Goal: Task Accomplishment & Management: Complete application form

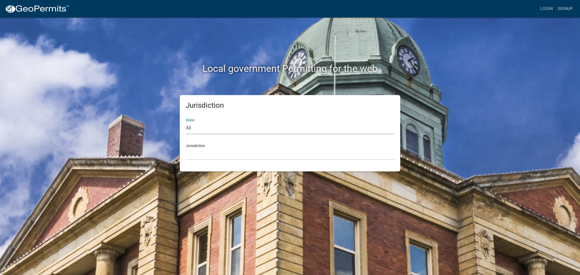
click at [206, 128] on select "All [US_STATE] [US_STATE] [US_STATE] [US_STATE] [US_STATE] [US_STATE] [US_STATE…" at bounding box center [290, 128] width 208 height 12
select select "[US_STATE]"
click at [186, 122] on select "All [US_STATE] [US_STATE] [US_STATE] [US_STATE] [US_STATE] [US_STATE] [US_STATE…" at bounding box center [290, 128] width 208 height 12
click at [196, 149] on select "City of [GEOGRAPHIC_DATA], [US_STATE] City of [GEOGRAPHIC_DATA], [US_STATE] Cit…" at bounding box center [290, 154] width 208 height 12
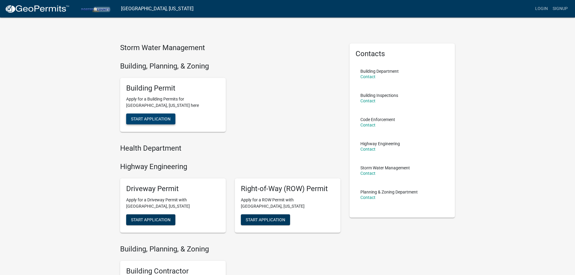
click at [158, 120] on span "Start Application" at bounding box center [151, 119] width 40 height 5
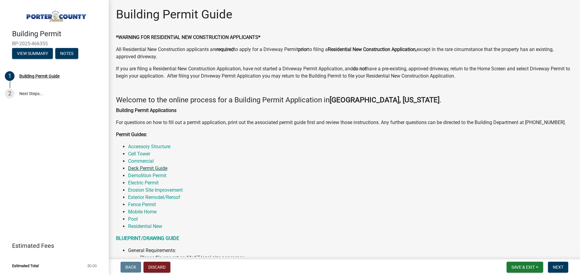
click at [151, 167] on link "Deck Permit Guide" at bounding box center [147, 169] width 39 height 6
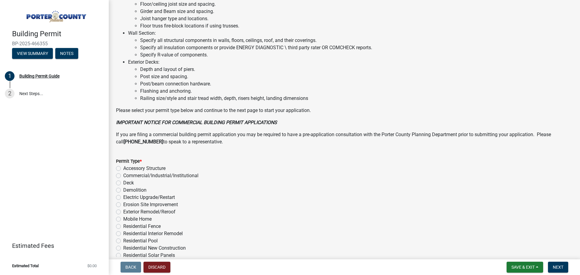
scroll to position [393, 0]
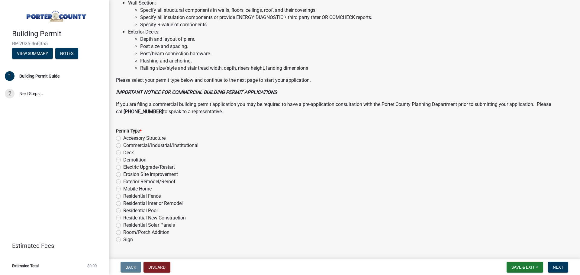
click at [121, 153] on div "Deck" at bounding box center [344, 152] width 457 height 7
click at [123, 153] on label "Deck" at bounding box center [128, 152] width 11 height 7
click at [123, 153] on input "Deck" at bounding box center [125, 151] width 4 height 4
radio input "true"
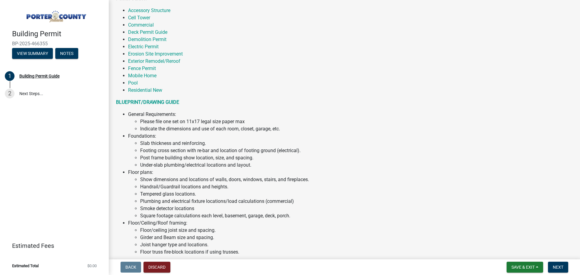
scroll to position [0, 0]
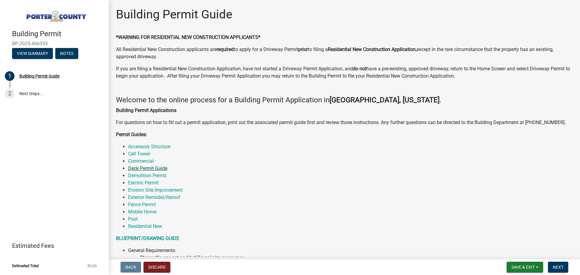
click at [156, 169] on link "Deck Permit Guide" at bounding box center [147, 169] width 39 height 6
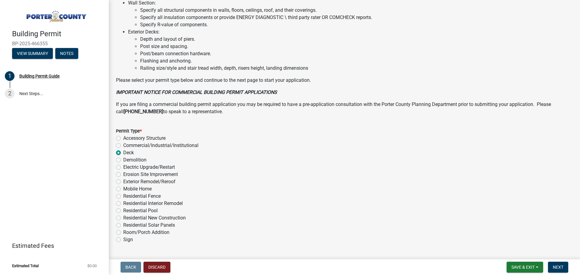
scroll to position [408, 0]
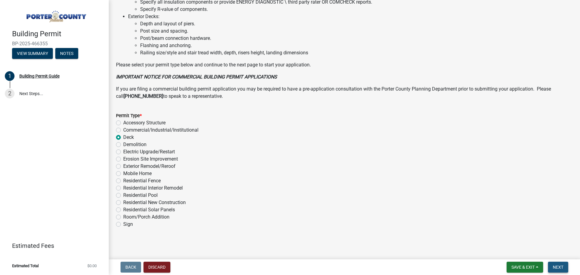
click at [557, 266] on span "Next" at bounding box center [558, 267] width 11 height 5
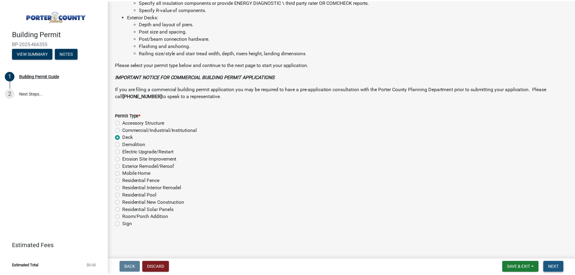
scroll to position [0, 0]
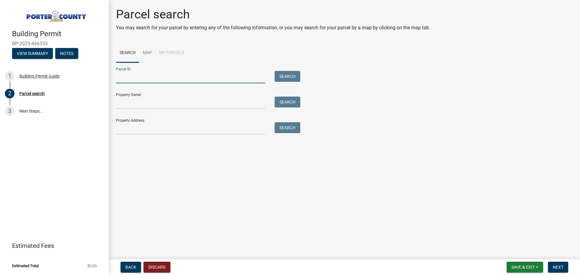
click at [190, 75] on input "Parcel ID:" at bounding box center [191, 77] width 150 height 12
type input "[STREET_ADDRESS]"
click at [278, 78] on button "Search" at bounding box center [288, 76] width 26 height 11
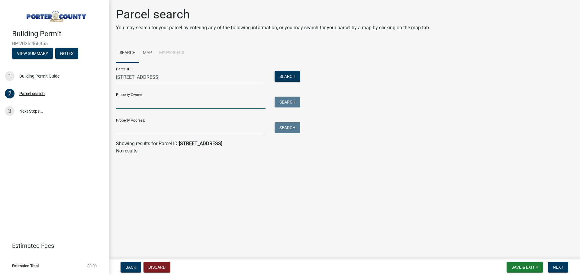
click at [151, 100] on input "Property Owner:" at bounding box center [191, 103] width 150 height 12
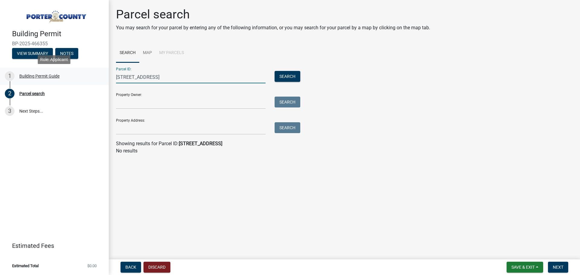
drag, startPoint x: 165, startPoint y: 79, endPoint x: 92, endPoint y: 78, distance: 73.4
click at [92, 78] on div "Building Permit BP-2025-466355 View Summary Notes 1 Building Permit Guide 2 Par…" at bounding box center [290, 137] width 580 height 275
click at [142, 76] on input "[STREET_ADDRESS]" at bounding box center [191, 77] width 150 height 12
drag, startPoint x: 143, startPoint y: 76, endPoint x: 182, endPoint y: 76, distance: 38.4
click at [143, 76] on input "[STREET_ADDRESS]" at bounding box center [191, 77] width 150 height 12
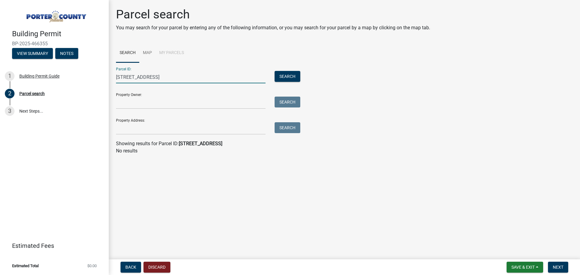
click at [182, 76] on input "[STREET_ADDRESS]" at bounding box center [191, 77] width 150 height 12
click at [140, 76] on input "[STREET_ADDRESS]" at bounding box center [191, 77] width 150 height 12
type input "1190 Winter haven Ln"
click at [285, 77] on button "Search" at bounding box center [288, 76] width 26 height 11
drag, startPoint x: 170, startPoint y: 76, endPoint x: 84, endPoint y: 76, distance: 86.4
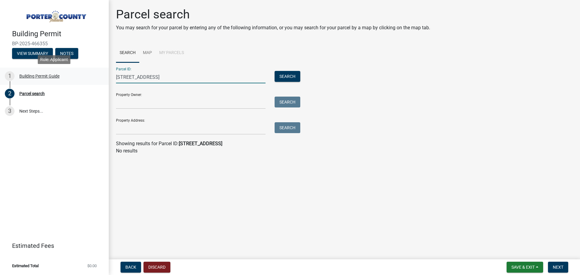
click at [84, 76] on div "Building Permit BP-2025-466355 View Summary Notes 1 Building Permit Guide 2 Par…" at bounding box center [290, 137] width 580 height 275
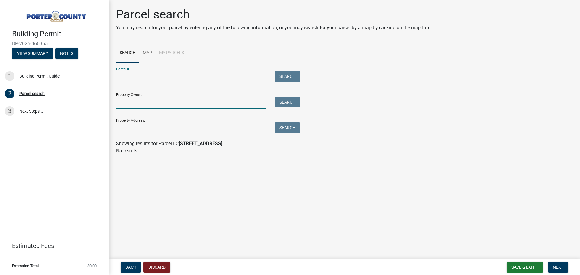
click at [119, 101] on input "Property Owner:" at bounding box center [191, 103] width 150 height 12
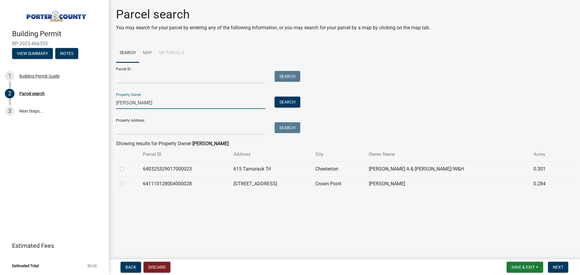
type input "[PERSON_NAME]"
click at [127, 180] on label at bounding box center [127, 180] width 0 height 0
click at [127, 183] on input "radio" at bounding box center [129, 182] width 4 height 4
radio input "true"
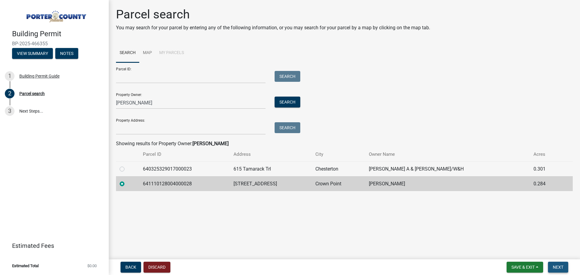
click at [561, 266] on span "Next" at bounding box center [558, 267] width 11 height 5
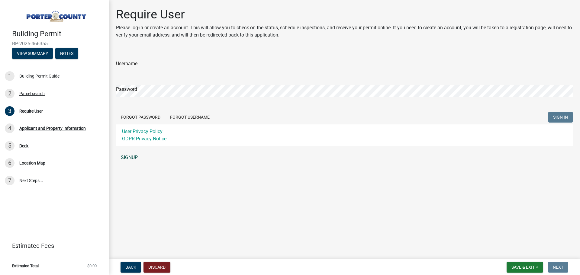
click at [129, 158] on link "SIGNUP" at bounding box center [344, 158] width 457 height 12
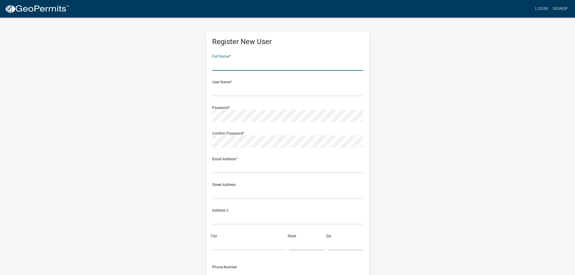
click at [223, 65] on input "text" at bounding box center [287, 64] width 151 height 12
type input "[PERSON_NAME]"
type input "[EMAIL_ADDRESS][DOMAIN_NAME]"
type input "[STREET_ADDRESS]"
type input "CROWN POINT"
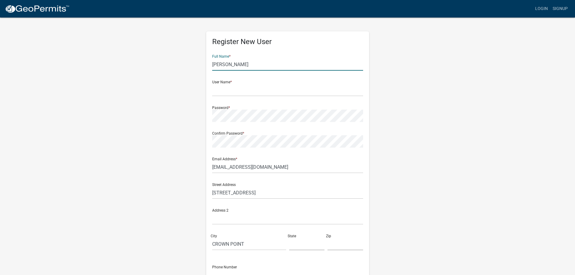
type input "IN"
type input "46307"
type input "2195776026"
click at [224, 89] on input "text" at bounding box center [287, 90] width 151 height 12
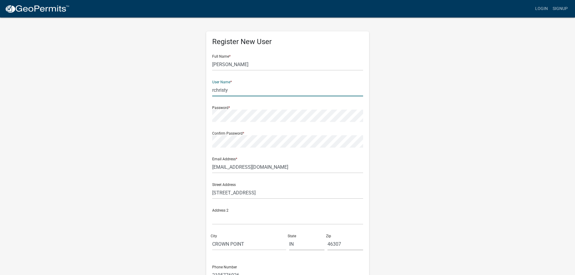
type input "rchristy"
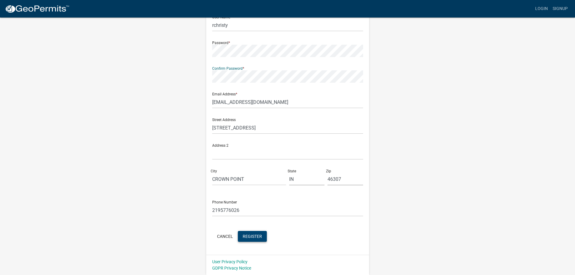
click at [257, 238] on span "Register" at bounding box center [252, 236] width 19 height 5
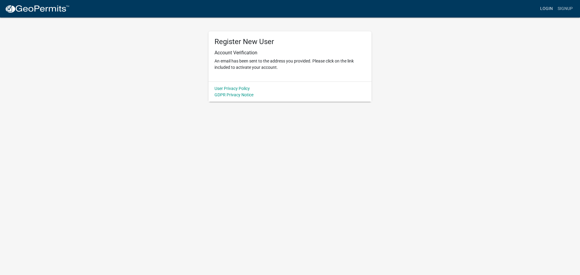
click at [551, 5] on link "Login" at bounding box center [547, 8] width 18 height 11
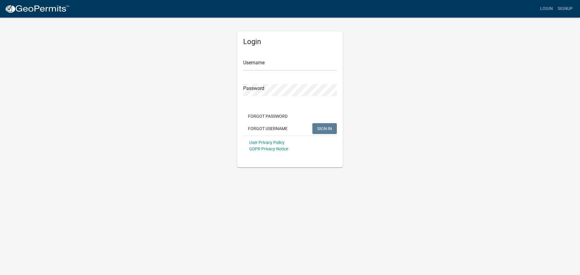
type input "rchristy"
click at [320, 127] on span "SIGN IN" at bounding box center [324, 128] width 15 height 5
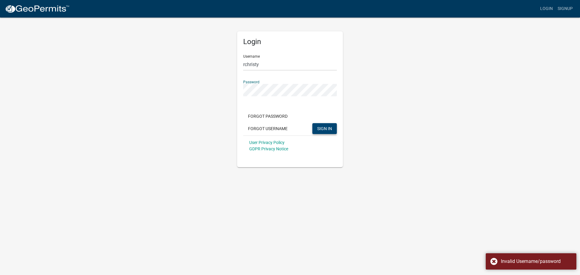
click at [211, 91] on div "Login Username rchristy Password Forgot Password Forgot Username SIGN IN User P…" at bounding box center [290, 92] width 344 height 150
drag, startPoint x: 321, startPoint y: 165, endPoint x: 319, endPoint y: 155, distance: 10.4
click at [321, 164] on div "Login Username rchristy Password Forgot Password Forgot Username SIGN IN User P…" at bounding box center [290, 99] width 106 height 136
click at [317, 127] on button "SIGN IN" at bounding box center [324, 128] width 24 height 11
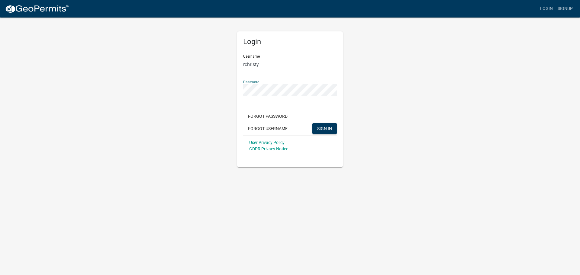
click at [307, 149] on div "User Privacy Policy GDPR Privacy Notice" at bounding box center [290, 146] width 94 height 20
click at [275, 119] on button "Forgot Password" at bounding box center [267, 116] width 49 height 11
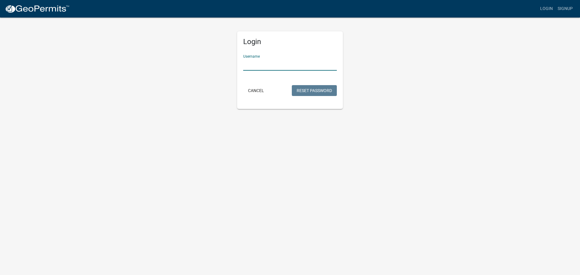
click at [275, 64] on input "Username" at bounding box center [290, 64] width 94 height 12
type input "rchristy"
click at [316, 94] on button "Reset Password" at bounding box center [314, 90] width 45 height 11
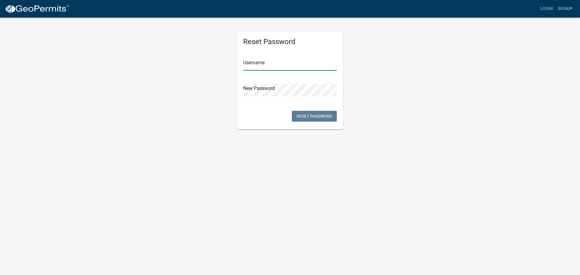
type input "rchristy"
click at [266, 66] on input "rchristy" at bounding box center [290, 64] width 94 height 12
click at [212, 90] on div "Reset Password Username rchristy New Password Reset Password" at bounding box center [290, 73] width 344 height 112
drag, startPoint x: 210, startPoint y: 166, endPoint x: 221, endPoint y: 161, distance: 11.8
click at [210, 166] on body "Internet Explorer does NOT work with GeoPermits. Get a new browser for more sec…" at bounding box center [290, 137] width 580 height 275
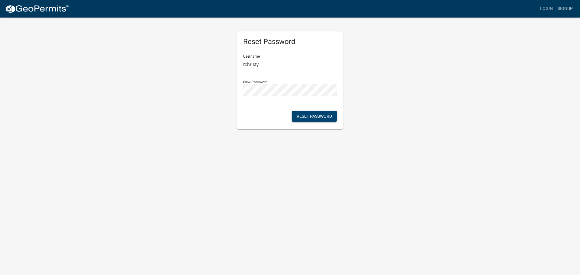
click at [304, 117] on button "Reset Password" at bounding box center [314, 116] width 45 height 11
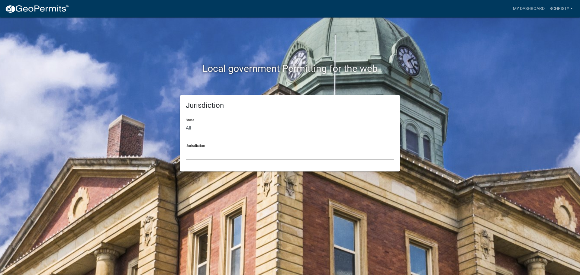
click at [209, 131] on select "All [US_STATE] [US_STATE] [US_STATE] [US_STATE] [US_STATE] [US_STATE] [US_STATE…" at bounding box center [290, 128] width 208 height 12
select select "[US_STATE]"
click at [186, 122] on select "All [US_STATE] [US_STATE] [US_STATE] [US_STATE] [US_STATE] [US_STATE] [US_STATE…" at bounding box center [290, 128] width 208 height 12
click at [211, 151] on select "City of [GEOGRAPHIC_DATA], [US_STATE] City of [GEOGRAPHIC_DATA], [US_STATE] Cit…" at bounding box center [290, 154] width 208 height 12
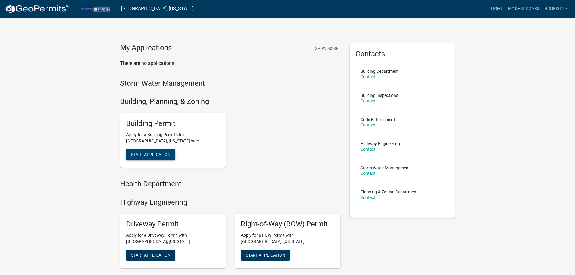
click at [151, 152] on button "Start Application" at bounding box center [150, 154] width 49 height 11
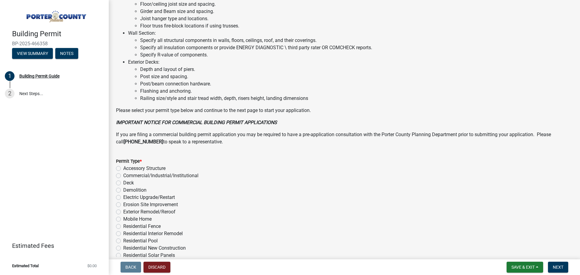
scroll to position [393, 0]
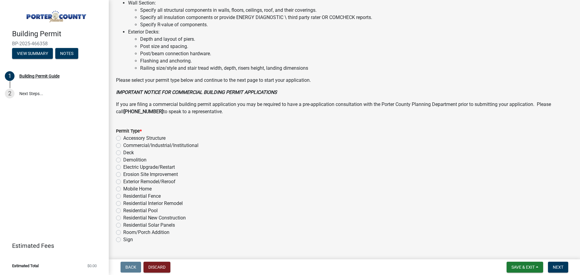
click at [123, 181] on label "Exterior Remodel/Reroof" at bounding box center [149, 181] width 52 height 7
click at [123, 181] on input "Exterior Remodel/Reroof" at bounding box center [125, 180] width 4 height 4
radio input "true"
click at [123, 151] on label "Deck" at bounding box center [128, 152] width 11 height 7
click at [123, 151] on input "Deck" at bounding box center [125, 151] width 4 height 4
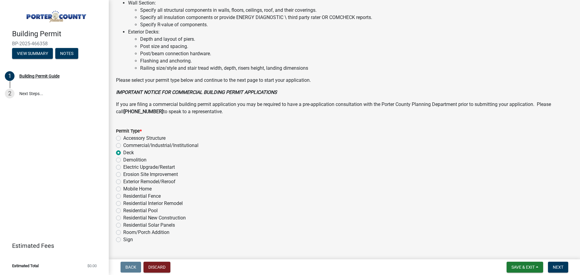
radio input "true"
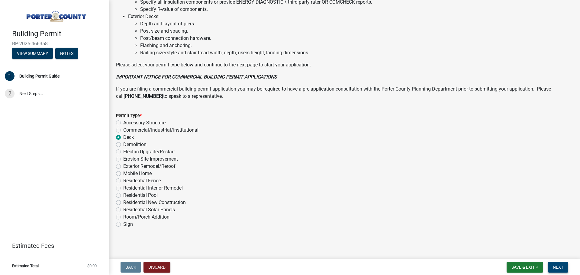
click at [556, 266] on span "Next" at bounding box center [558, 267] width 11 height 5
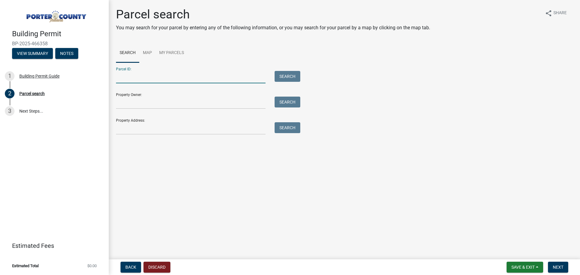
click at [132, 79] on input "Parcel ID:" at bounding box center [191, 77] width 150 height 12
click at [140, 103] on input "Property Owner:" at bounding box center [191, 103] width 150 height 12
click at [166, 80] on input "Parcel ID:" at bounding box center [191, 77] width 150 height 12
type input "[STREET_ADDRESS]"
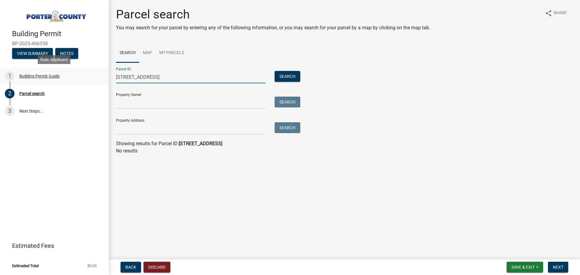
drag, startPoint x: 169, startPoint y: 74, endPoint x: 94, endPoint y: 81, distance: 76.1
click at [94, 81] on div "Building Permit BP-2025-466358 View Summary Notes 1 Building Permit Guide 2 Par…" at bounding box center [290, 137] width 580 height 275
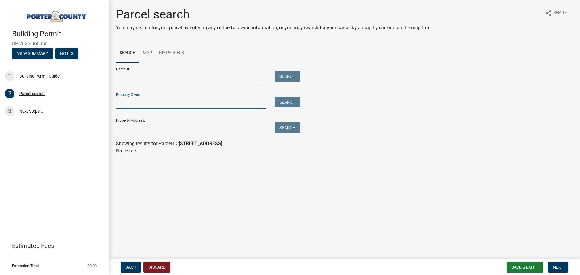
click at [126, 103] on input "Property Owner:" at bounding box center [191, 103] width 150 height 12
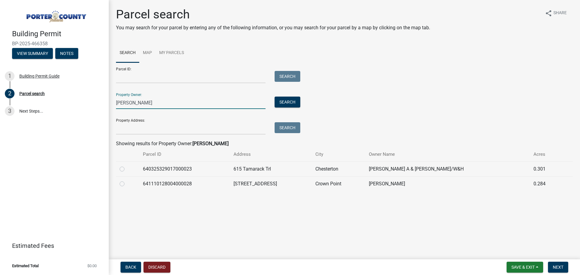
type input "[PERSON_NAME]"
click at [117, 184] on td at bounding box center [127, 183] width 23 height 15
click at [127, 180] on label at bounding box center [127, 180] width 0 height 0
click at [127, 184] on input "radio" at bounding box center [129, 182] width 4 height 4
radio input "true"
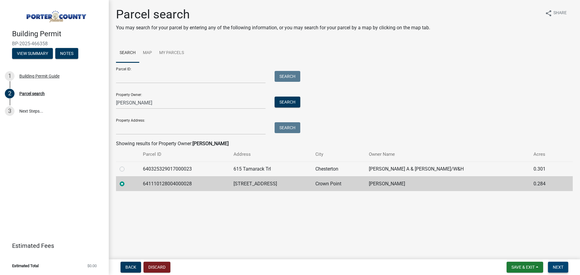
click at [558, 266] on span "Next" at bounding box center [558, 267] width 11 height 5
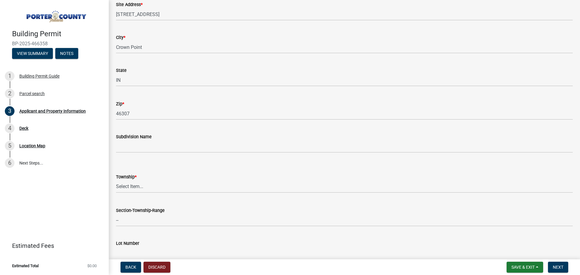
scroll to position [151, 0]
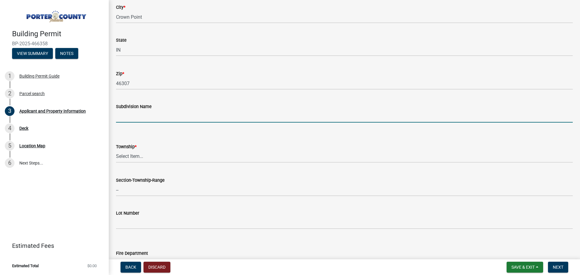
drag, startPoint x: 134, startPoint y: 117, endPoint x: 139, endPoint y: 117, distance: 5.4
click at [133, 117] on input "Subdivision Name" at bounding box center [344, 116] width 457 height 12
type input "LOFS"
click at [181, 155] on select "Select Item... [PERSON_NAME][GEOGRAPHIC_DATA] [PERSON_NAME][GEOGRAPHIC_DATA] [G…" at bounding box center [344, 156] width 457 height 12
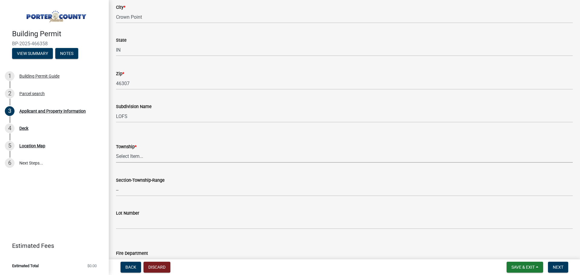
click at [200, 129] on div "Township * Select Item... [PERSON_NAME][GEOGRAPHIC_DATA] [PERSON_NAME][GEOGRAPH…" at bounding box center [344, 144] width 457 height 35
click at [143, 161] on select "Select Item... [PERSON_NAME][GEOGRAPHIC_DATA] [PERSON_NAME][GEOGRAPHIC_DATA] [G…" at bounding box center [344, 156] width 457 height 12
click at [158, 155] on select "Select Item... [PERSON_NAME][GEOGRAPHIC_DATA] [PERSON_NAME][GEOGRAPHIC_DATA] [G…" at bounding box center [344, 156] width 457 height 12
click at [116, 150] on select "Select Item... [PERSON_NAME][GEOGRAPHIC_DATA] [PERSON_NAME][GEOGRAPHIC_DATA] [G…" at bounding box center [344, 156] width 457 height 12
select select "eebc071e-620a-4db8-83e9-cb6b194c67e9"
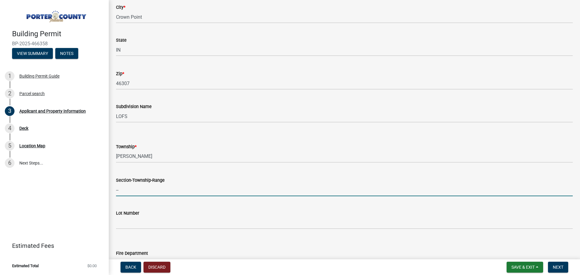
click at [141, 189] on input "--" at bounding box center [344, 190] width 457 height 12
type input "CROWN POINT"
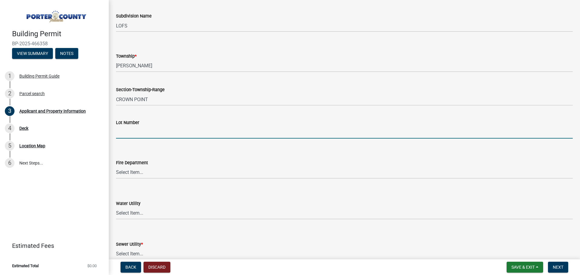
click at [137, 135] on input "Lot Number" at bounding box center [344, 132] width 457 height 12
drag, startPoint x: 126, startPoint y: 132, endPoint x: 101, endPoint y: 133, distance: 24.2
click at [101, 133] on div "Building Permit BP-2025-466358 View Summary Notes 1 Building Permit Guide 2 Par…" at bounding box center [290, 137] width 580 height 275
type input "498"
click at [124, 171] on select "Select Item... [PERSON_NAME] [PERSON_NAME] Harbor [PERSON_NAME] Grove [PERSON_N…" at bounding box center [344, 172] width 457 height 12
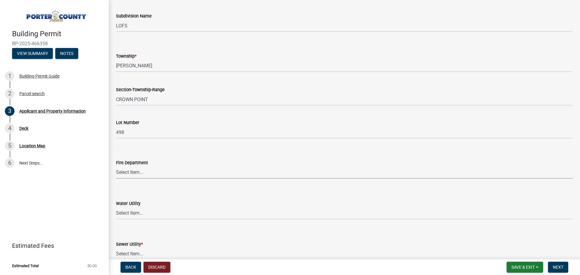
click at [123, 172] on select "Select Item... [PERSON_NAME] [PERSON_NAME] Harbor [PERSON_NAME] Grove [PERSON_N…" at bounding box center [344, 172] width 457 height 12
click at [116, 166] on select "Select Item... [PERSON_NAME] [PERSON_NAME] Harbor [PERSON_NAME] Grove [PERSON_N…" at bounding box center [344, 172] width 457 height 12
select select "a20e43c1-3a85-4e6c-b7e5-7731678730b1"
click at [139, 214] on select "Select Item... Aqua [US_STATE] Inc Damon Run [US_STATE] American Water Nature W…" at bounding box center [344, 213] width 457 height 12
click at [116, 207] on select "Select Item... Aqua [US_STATE] Inc Damon Run [US_STATE] American Water Nature W…" at bounding box center [344, 213] width 457 height 12
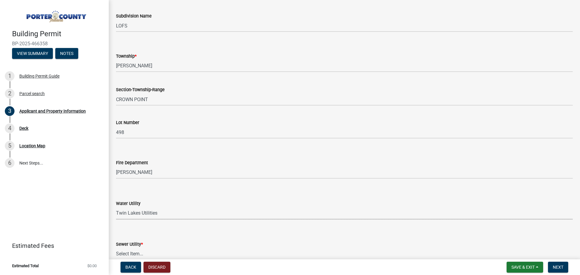
select select "1f020029-ab2d-447c-ac00-29c6adb75704"
click at [209, 231] on div "Sewer Utility * Select Item... Aqua [US_STATE] Inc Damon Run Falling Waters Lak…" at bounding box center [344, 242] width 457 height 35
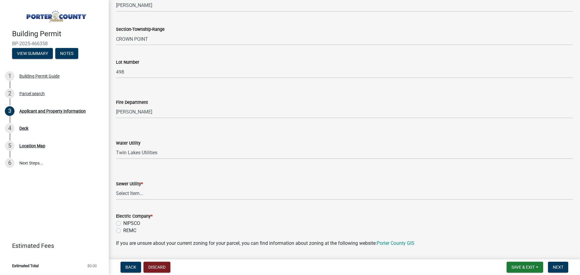
scroll to position [332, 0]
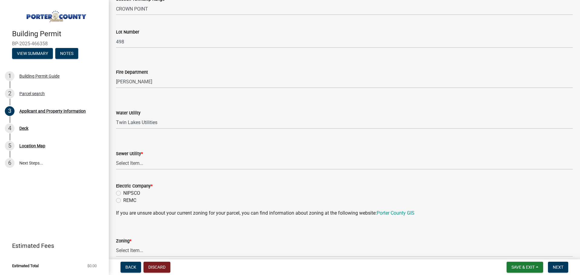
click at [159, 193] on div "NIPSCO" at bounding box center [344, 193] width 457 height 7
click at [136, 193] on label "NIPSCO" at bounding box center [131, 193] width 17 height 7
click at [127, 193] on input "NIPSCO" at bounding box center [125, 192] width 4 height 4
radio input "true"
click at [123, 201] on label "REMC" at bounding box center [129, 200] width 13 height 7
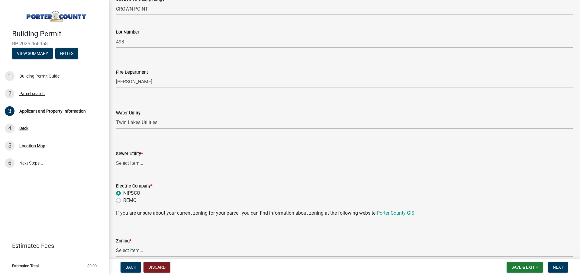
click at [123, 201] on input "REMC" at bounding box center [125, 199] width 4 height 4
radio input "true"
drag, startPoint x: 204, startPoint y: 181, endPoint x: 165, endPoint y: 180, distance: 39.3
click at [203, 180] on form "Electric Company * NIPSCO REMC" at bounding box center [344, 189] width 457 height 29
click at [139, 166] on select "Select Item... Aqua [US_STATE] Inc Damon Run Falling Waters Lake Eliza - LEACD …" at bounding box center [344, 163] width 457 height 12
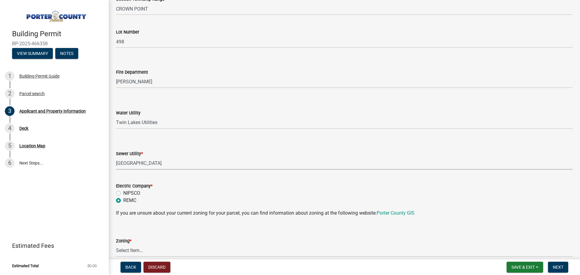
click at [116, 157] on select "Select Item... Aqua [US_STATE] Inc Damon Run Falling Waters Lake Eliza - LEACD …" at bounding box center [344, 163] width 457 height 12
select select "0ba2db78-5dbf-43b9-a42c-6cccc1e5ba15"
click at [212, 183] on div "Electric Company *" at bounding box center [344, 185] width 457 height 7
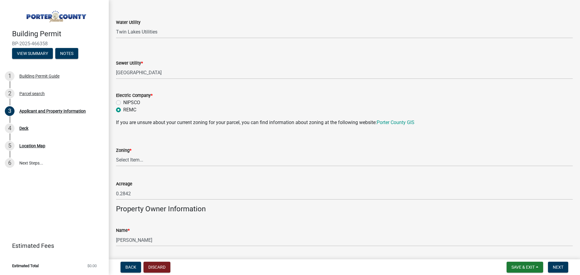
scroll to position [453, 0]
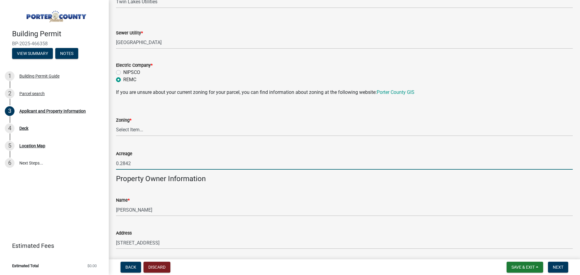
click at [138, 159] on input "0.2842" at bounding box center [344, 163] width 457 height 12
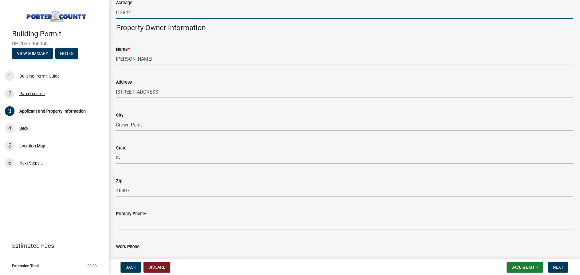
scroll to position [634, 0]
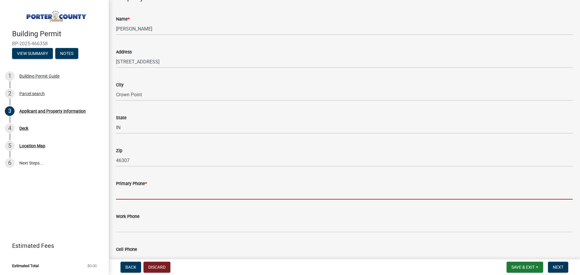
click at [142, 194] on input "Primary Phone *" at bounding box center [344, 193] width 457 height 12
type input "2195776026"
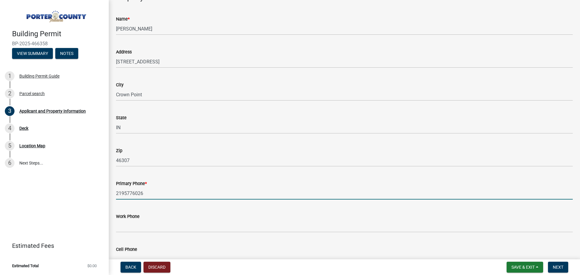
scroll to position [725, 0]
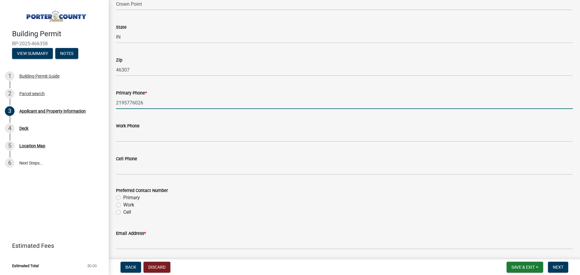
click at [123, 195] on label "Primary" at bounding box center [131, 197] width 17 height 7
click at [123, 195] on input "Primary" at bounding box center [125, 196] width 4 height 4
radio input "true"
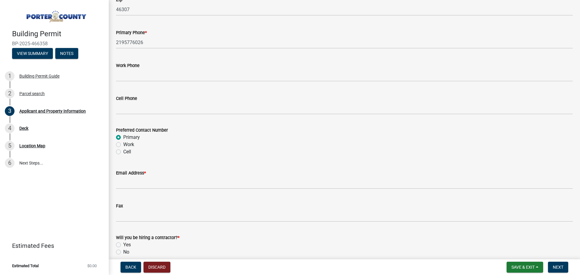
scroll to position [816, 0]
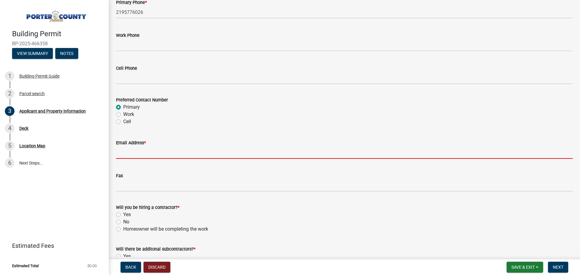
click at [143, 156] on input "Email Address *" at bounding box center [344, 152] width 457 height 12
type input "[EMAIL_ADDRESS][DOMAIN_NAME]"
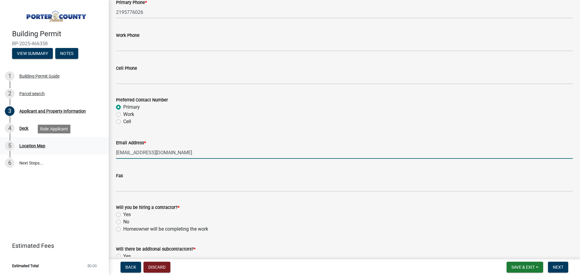
drag, startPoint x: 205, startPoint y: 153, endPoint x: 80, endPoint y: 153, distance: 125.1
click at [80, 153] on div "Building Permit BP-2025-466358 View Summary Notes 1 Building Permit Guide 2 Par…" at bounding box center [290, 137] width 580 height 275
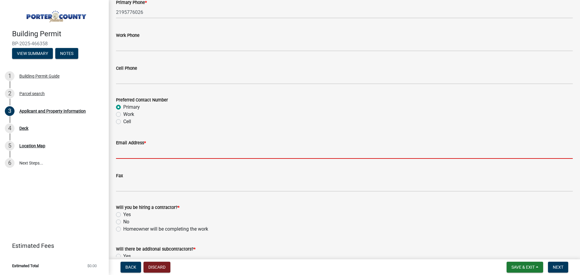
click at [123, 153] on input "Email Address *" at bounding box center [344, 152] width 457 height 12
type input "[EMAIL_ADDRESS][DOMAIN_NAME]"
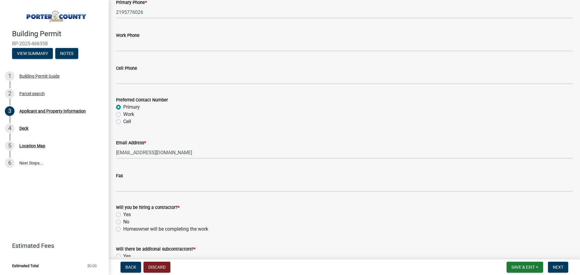
click at [123, 215] on label "Yes" at bounding box center [127, 214] width 8 height 7
click at [123, 215] on input "Yes" at bounding box center [125, 213] width 4 height 4
radio input "true"
click at [123, 221] on label "No" at bounding box center [126, 221] width 6 height 7
click at [123, 221] on input "No" at bounding box center [125, 220] width 4 height 4
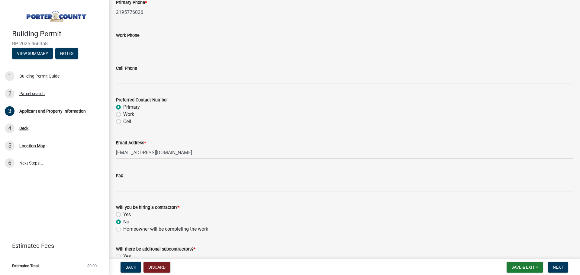
radio input "true"
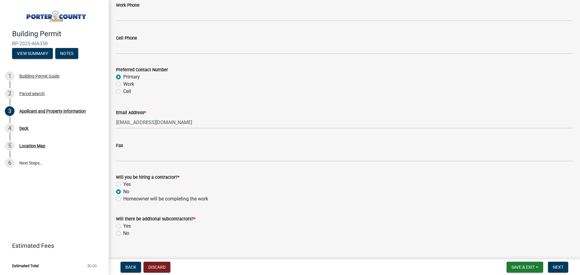
click at [123, 199] on label "Homeowner will be completing the work" at bounding box center [165, 198] width 85 height 7
click at [123, 199] on input "Homeowner will be completing the work" at bounding box center [125, 197] width 4 height 4
radio input "true"
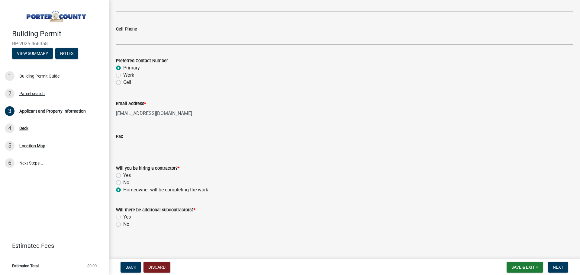
click at [121, 222] on div "No" at bounding box center [344, 224] width 457 height 7
click at [123, 224] on label "No" at bounding box center [126, 224] width 6 height 7
click at [123, 224] on input "No" at bounding box center [125, 223] width 4 height 4
radio input "true"
click at [561, 267] on span "Next" at bounding box center [558, 267] width 11 height 5
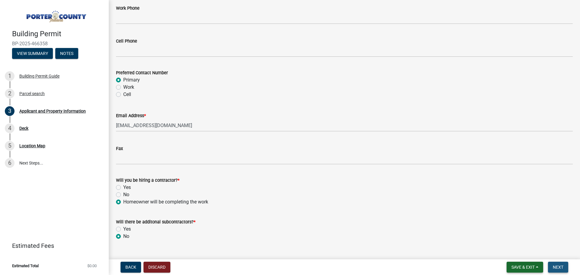
scroll to position [867, 0]
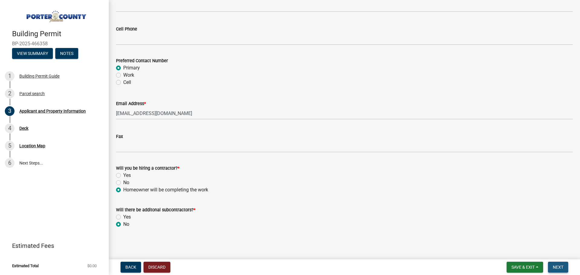
click at [558, 266] on span "Next" at bounding box center [558, 267] width 11 height 5
click at [560, 267] on span "Next" at bounding box center [558, 267] width 11 height 5
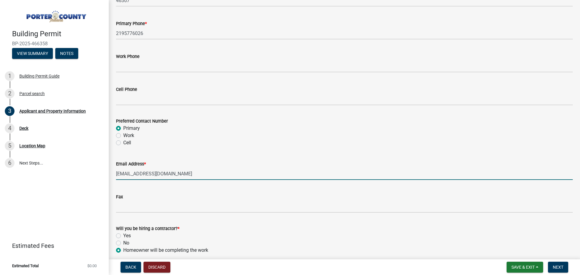
click at [267, 173] on input "[EMAIL_ADDRESS][DOMAIN_NAME]" at bounding box center [344, 174] width 457 height 12
click at [230, 168] on input "[EMAIL_ADDRESS][DOMAIN_NAME]" at bounding box center [344, 174] width 457 height 12
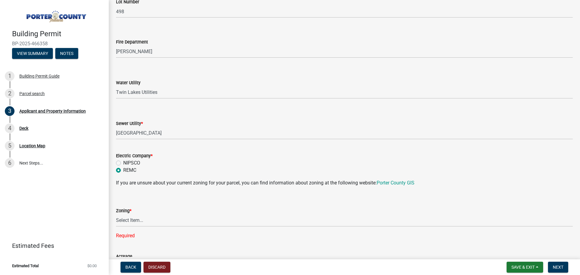
scroll to position [514, 0]
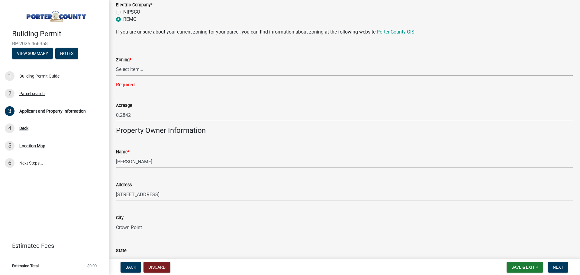
click at [149, 71] on select "Select Item... A1 A2 CH CM CN I1 I2 I3 IN MP OT P1 P2 PUD R1 R2 R3 R4 RL RR" at bounding box center [344, 69] width 457 height 12
click at [148, 71] on select "Select Item... A1 A2 CH CM CN I1 I2 I3 IN MP OT P1 P2 PUD R1 R2 R3 R4 RL RR" at bounding box center [344, 69] width 457 height 12
click at [209, 67] on select "Select Item... A1 A2 CH CM CN I1 I2 I3 IN MP OT P1 P2 PUD R1 R2 R3 R4 RL RR" at bounding box center [344, 69] width 457 height 12
click at [128, 67] on select "Select Item... A1 A2 CH CM CN I1 I2 I3 IN MP OT P1 P2 PUD R1 R2 R3 R4 RL RR" at bounding box center [344, 69] width 457 height 12
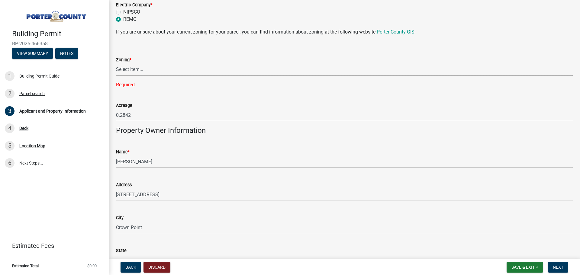
click at [183, 70] on select "Select Item... A1 A2 CH CM CN I1 I2 I3 IN MP OT P1 P2 PUD R1 R2 R3 R4 RL RR" at bounding box center [344, 69] width 457 height 12
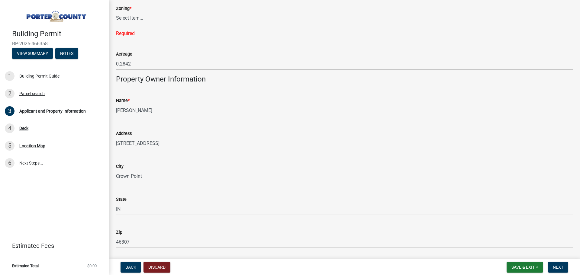
scroll to position [504, 0]
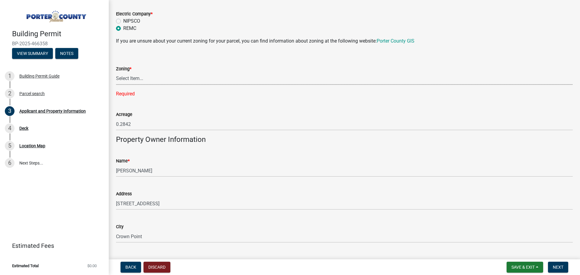
click at [137, 78] on select "Select Item... A1 A2 CH CM CN I1 I2 I3 IN MP OT P1 P2 PUD R1 R2 R3 R4 RL RR" at bounding box center [344, 78] width 457 height 12
click at [150, 76] on select "Select Item... A1 A2 CH CM CN I1 I2 I3 IN MP OT P1 P2 PUD R1 R2 R3 R4 RL RR" at bounding box center [344, 78] width 457 height 12
click at [128, 82] on select "Select Item... A1 A2 CH CM CN I1 I2 I3 IN MP OT P1 P2 PUD R1 R2 R3 R4 RL RR" at bounding box center [344, 78] width 457 height 12
click at [116, 72] on select "Select Item... A1 A2 CH CM CN I1 I2 I3 IN MP OT P1 P2 PUD R1 R2 R3 R4 RL RR" at bounding box center [344, 78] width 457 height 12
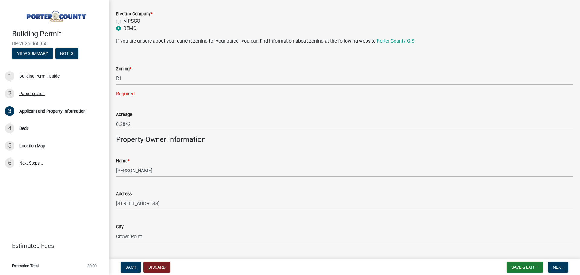
select select "e2d1b1d7-ccc9-456b-9e96-e16306515997"
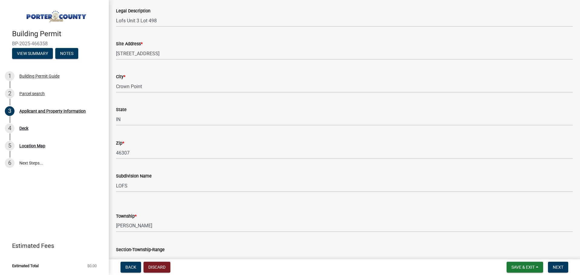
scroll to position [0, 0]
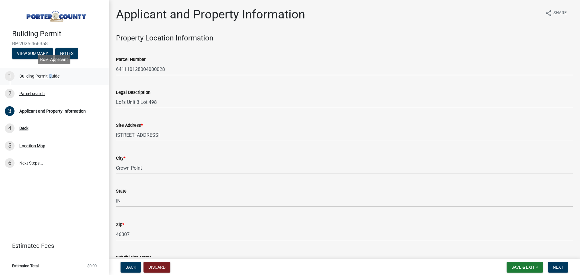
click at [48, 75] on div "Building Permit Guide" at bounding box center [39, 76] width 40 height 4
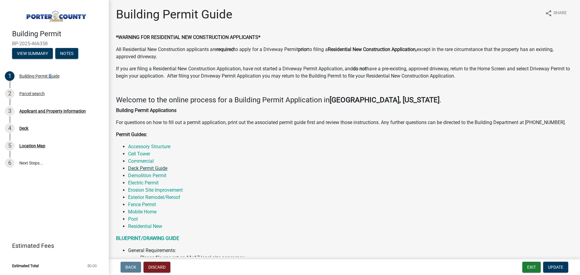
click at [144, 169] on link "Deck Permit Guide" at bounding box center [147, 169] width 39 height 6
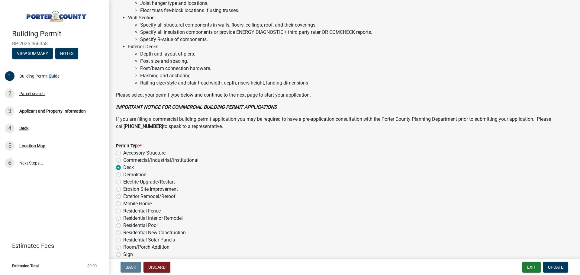
scroll to position [257, 0]
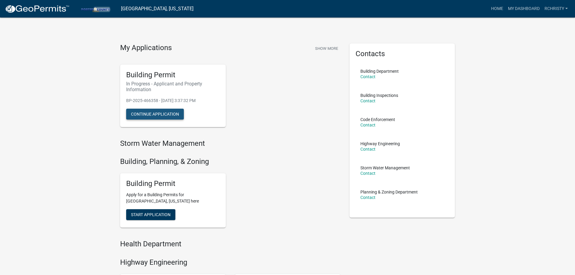
click at [157, 111] on button "Continue Application" at bounding box center [155, 114] width 58 height 11
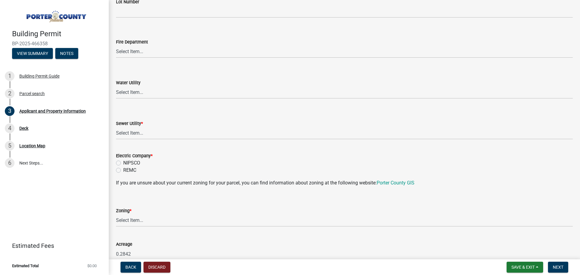
scroll to position [423, 0]
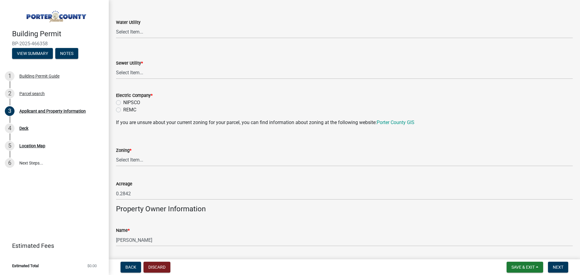
click at [136, 105] on label "NIPSCO" at bounding box center [131, 102] width 17 height 7
click at [127, 103] on input "NIPSCO" at bounding box center [125, 101] width 4 height 4
radio input "true"
click at [121, 108] on div "REMC" at bounding box center [344, 109] width 457 height 7
click at [123, 112] on label "REMC" at bounding box center [129, 109] width 13 height 7
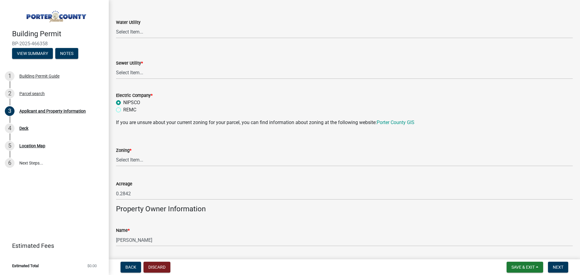
click at [123, 110] on input "REMC" at bounding box center [125, 108] width 4 height 4
radio input "true"
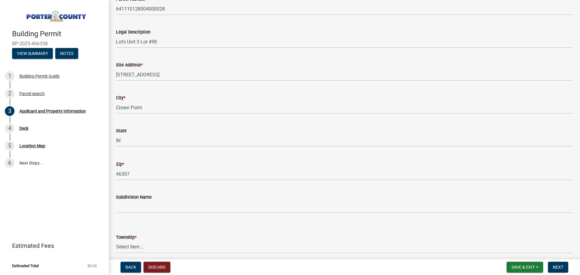
scroll to position [91, 0]
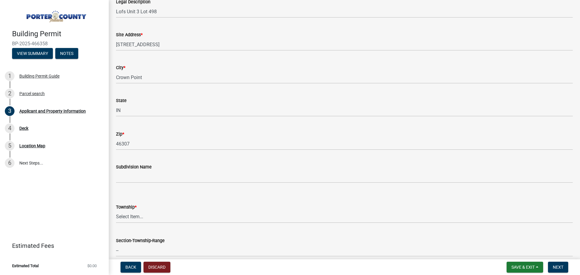
click at [133, 202] on form "Township * Select Item... [PERSON_NAME][GEOGRAPHIC_DATA] [PERSON_NAME][GEOGRAPH…" at bounding box center [344, 209] width 457 height 27
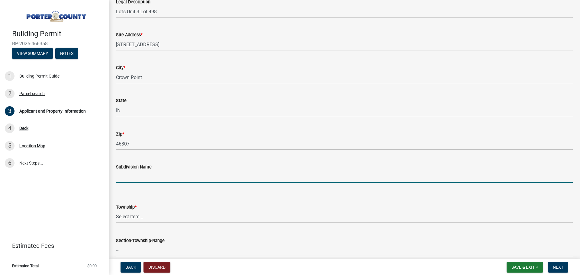
click at [146, 175] on input "Subdivision Name" at bounding box center [344, 177] width 457 height 12
type input "LOFS"
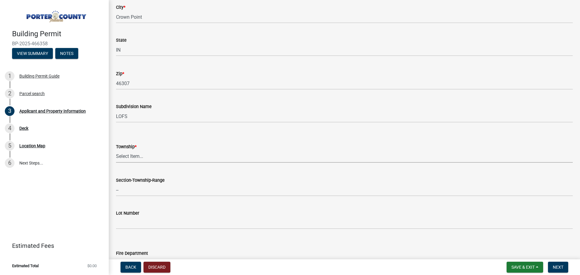
click at [137, 157] on select "Select Item... [PERSON_NAME][GEOGRAPHIC_DATA] [PERSON_NAME][GEOGRAPHIC_DATA] [G…" at bounding box center [344, 156] width 457 height 12
click at [116, 150] on select "Select Item... [PERSON_NAME][GEOGRAPHIC_DATA] [PERSON_NAME][GEOGRAPHIC_DATA] [G…" at bounding box center [344, 156] width 457 height 12
select select "3ef279d8-364d-4472-9edf-8c32643de6c0"
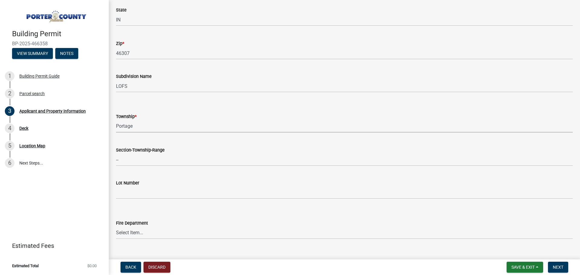
scroll to position [211, 0]
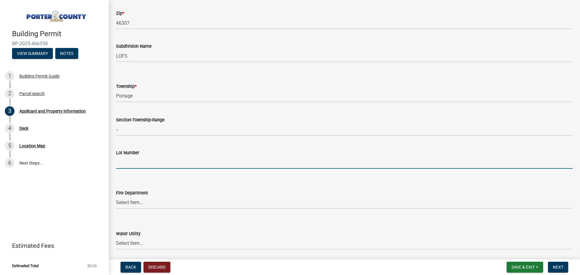
click at [133, 161] on input "Lot Number" at bounding box center [344, 162] width 457 height 12
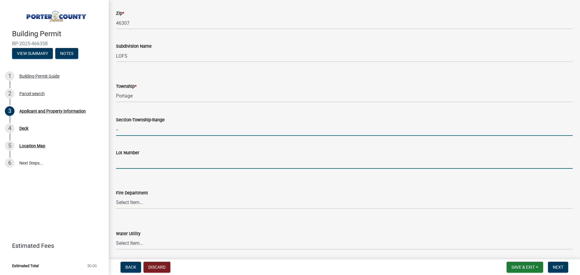
click at [128, 127] on input "--" at bounding box center [344, 130] width 457 height 12
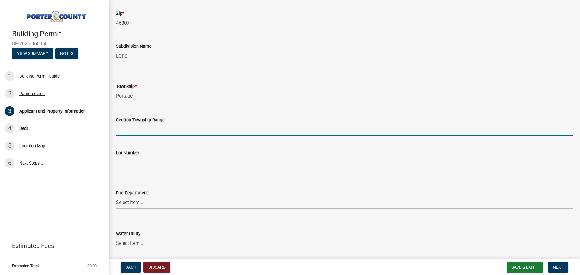
type input "CROWN POINT"
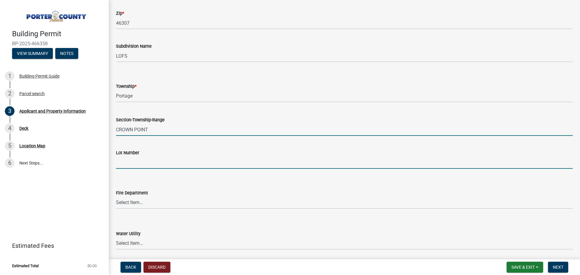
click at [128, 161] on input "Lot Number" at bounding box center [344, 162] width 457 height 12
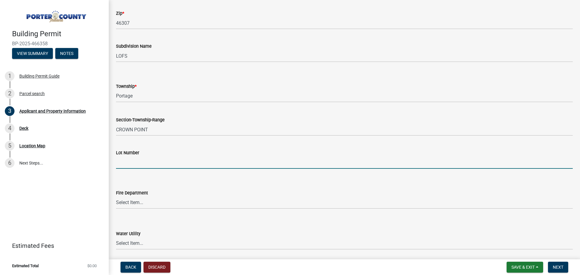
type input "498"
click at [147, 204] on select "Select Item... [PERSON_NAME] [PERSON_NAME] Harbor [PERSON_NAME] Grove [PERSON_N…" at bounding box center [344, 203] width 457 height 12
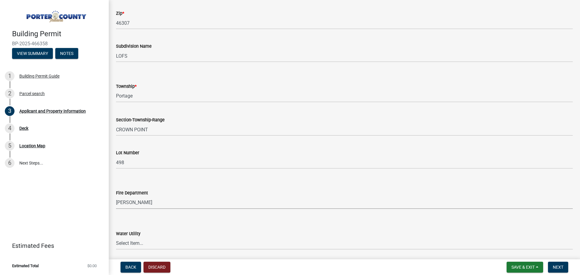
click at [116, 197] on select "Select Item... [PERSON_NAME] [PERSON_NAME] Harbor [PERSON_NAME] Grove [PERSON_N…" at bounding box center [344, 203] width 457 height 12
select select "a20e43c1-3a85-4e6c-b7e5-7731678730b1"
click at [195, 224] on form "Water Utility Select Item... Aqua [US_STATE] Inc Damon Run [US_STATE] American …" at bounding box center [344, 236] width 457 height 27
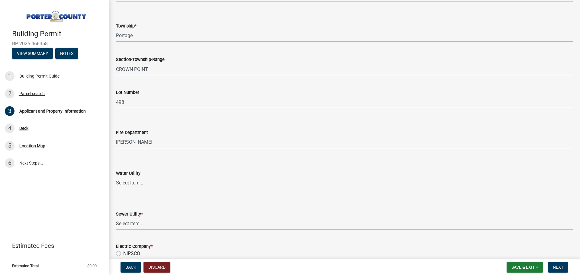
scroll to position [302, 0]
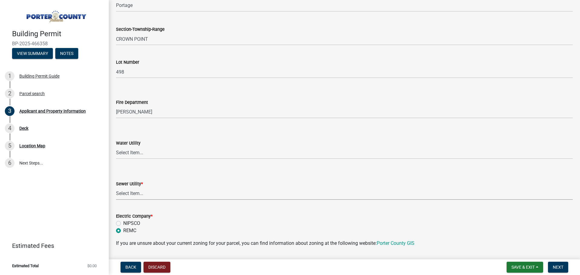
click at [141, 194] on select "Select Item... Aqua [US_STATE] Inc Damon Run Falling Waters Lake Eliza - LEACD …" at bounding box center [344, 194] width 457 height 12
click at [116, 188] on select "Select Item... Aqua [US_STATE] Inc Damon Run Falling Waters Lake Eliza - LEACD …" at bounding box center [344, 194] width 457 height 12
select select "0ba2db78-5dbf-43b9-a42c-6cccc1e5ba15"
click at [209, 221] on div "NIPSCO" at bounding box center [344, 223] width 457 height 7
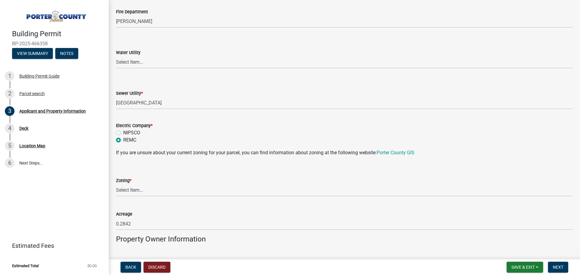
scroll to position [423, 0]
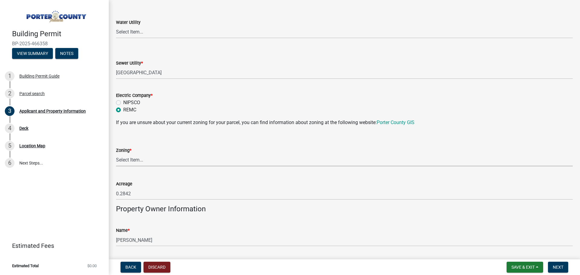
click at [143, 162] on select "Select Item... A1 A2 CH CM CN I1 I2 I3 IN MP OT P1 P2 PUD R1 R2 R3 R4 RL RR" at bounding box center [344, 160] width 457 height 12
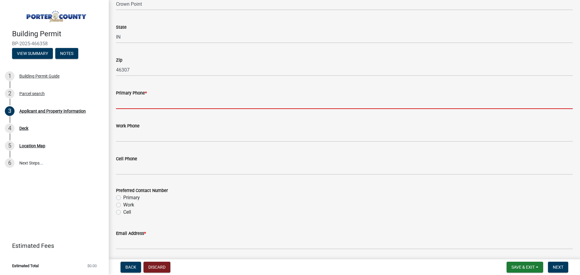
scroll to position [737, 0]
click at [131, 107] on input "Primary Phone *" at bounding box center [344, 103] width 457 height 12
type input "2195776026"
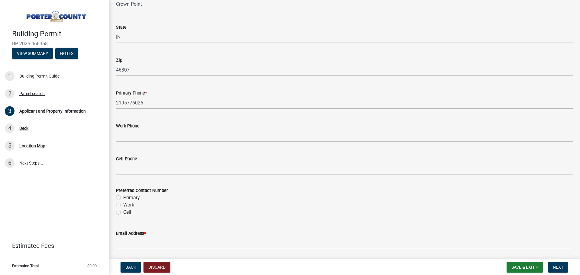
click at [123, 196] on label "Primary" at bounding box center [131, 197] width 17 height 7
click at [123, 196] on input "Primary" at bounding box center [125, 196] width 4 height 4
radio input "true"
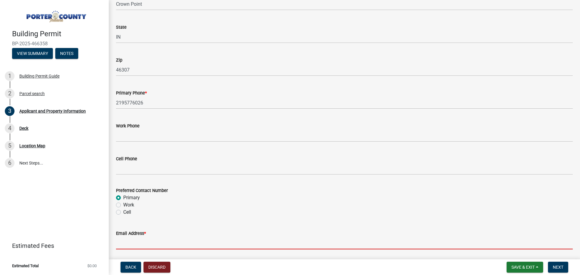
click at [131, 244] on input "Email Address *" at bounding box center [344, 243] width 457 height 12
type input "[EMAIL_ADDRESS][DOMAIN_NAME]"
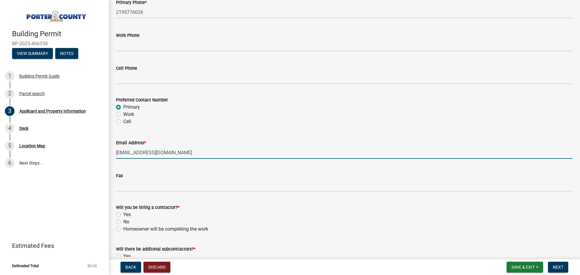
scroll to position [858, 0]
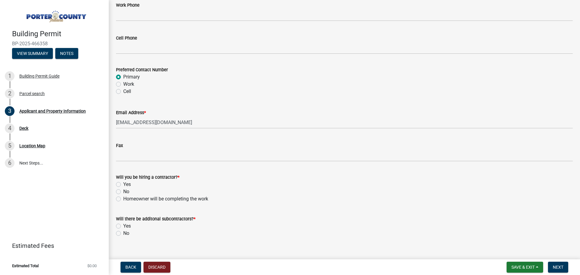
click at [123, 199] on label "Homeowner will be completing the work" at bounding box center [165, 198] width 85 height 7
click at [123, 199] on input "Homeowner will be completing the work" at bounding box center [125, 197] width 4 height 4
radio input "true"
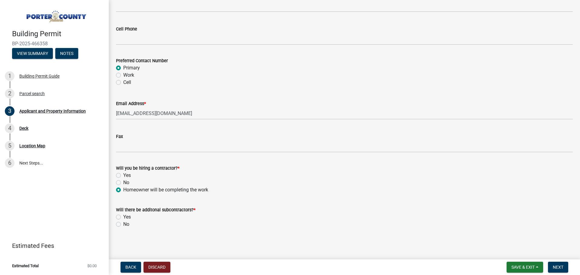
click at [123, 226] on label "No" at bounding box center [126, 224] width 6 height 7
click at [123, 225] on input "No" at bounding box center [125, 223] width 4 height 4
radio input "true"
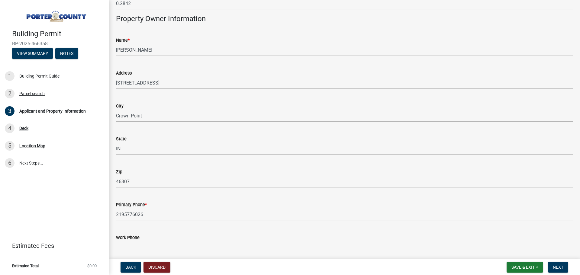
scroll to position [535, 0]
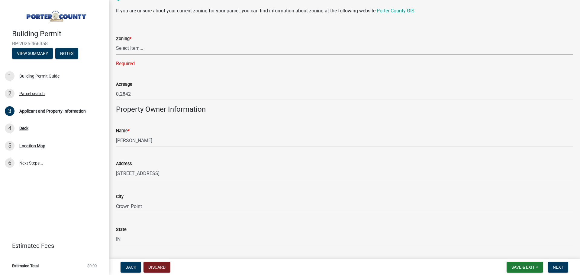
click at [130, 44] on select "Select Item... A1 A2 CH CM CN I1 I2 I3 IN MP OT P1 P2 PUD R1 R2 R3 R4 RL RR" at bounding box center [344, 48] width 457 height 12
click at [131, 47] on select "Select Item... A1 A2 CH CM CN I1 I2 I3 IN MP OT P1 P2 PUD R1 R2 R3 R4 RL RR" at bounding box center [344, 48] width 457 height 12
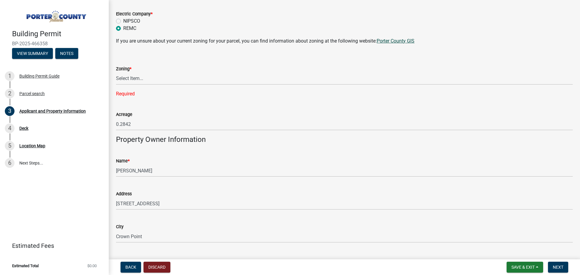
click at [397, 39] on link "Porter County GIS" at bounding box center [396, 41] width 38 height 6
click at [153, 79] on select "Select Item... A1 A2 CH CM CN I1 I2 I3 IN MP OT P1 P2 PUD R1 R2 R3 R4 RL RR" at bounding box center [344, 78] width 457 height 12
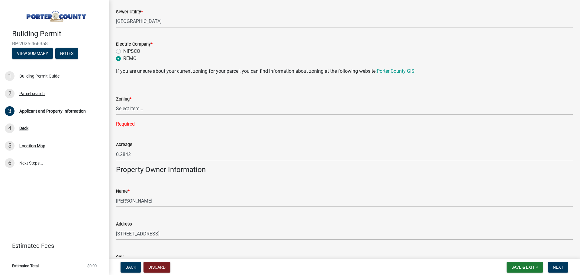
scroll to position [444, 0]
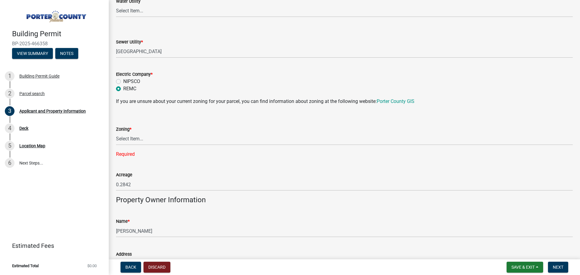
click at [400, 69] on form "Electric Company * NIPSCO REMC" at bounding box center [344, 77] width 457 height 29
click at [400, 101] on link "Porter County GIS" at bounding box center [396, 101] width 38 height 6
click at [138, 138] on select "Select Item... A1 A2 CH CM CN I1 I2 I3 IN MP OT P1 P2 PUD R1 R2 R3 R4 RL RR" at bounding box center [344, 139] width 457 height 12
click at [116, 133] on select "Select Item... A1 A2 CH CM CN I1 I2 I3 IN MP OT P1 P2 PUD R1 R2 R3 R4 RL RR" at bounding box center [344, 139] width 457 height 12
select select "0d764019-f1ff-4f3b-9299-33f0d080acc7"
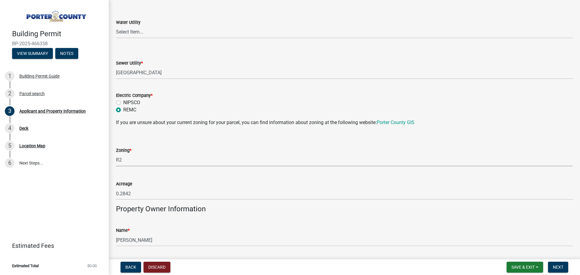
scroll to position [393, 0]
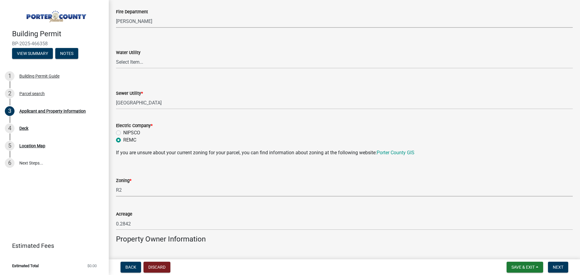
click at [130, 21] on select "Select Item... [PERSON_NAME] [PERSON_NAME] Harbor [PERSON_NAME] Grove [PERSON_N…" at bounding box center [344, 21] width 457 height 12
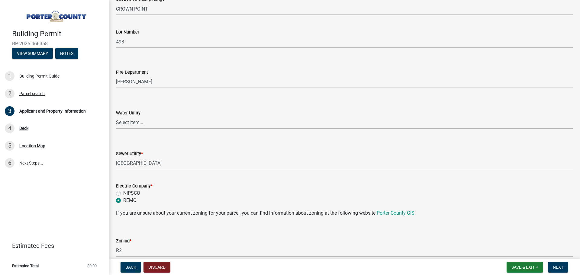
click at [127, 121] on select "Select Item... Aqua [US_STATE] Inc Damon Run [US_STATE] American Water Nature W…" at bounding box center [344, 123] width 457 height 12
click at [116, 117] on select "Select Item... Aqua [US_STATE] Inc Damon Run [US_STATE] American Water Nature W…" at bounding box center [344, 123] width 457 height 12
select select "1f020029-ab2d-447c-ac00-29c6adb75704"
click at [189, 146] on form "Sewer Utility * Select Item... Aqua [US_STATE] Inc Damon Run Falling Waters Lak…" at bounding box center [344, 156] width 457 height 27
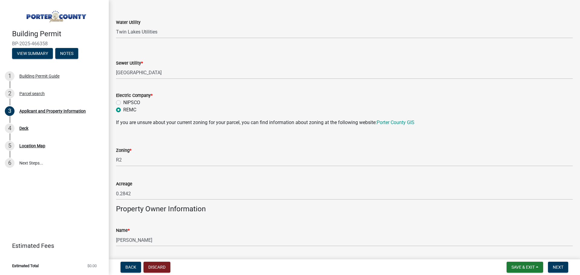
scroll to position [514, 0]
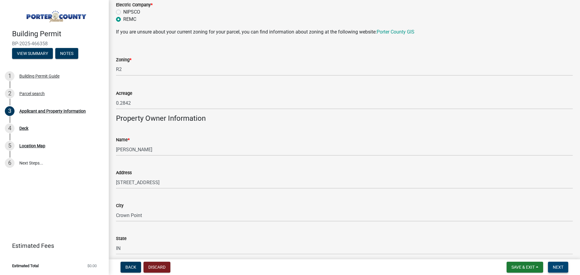
click at [557, 267] on span "Next" at bounding box center [558, 267] width 11 height 5
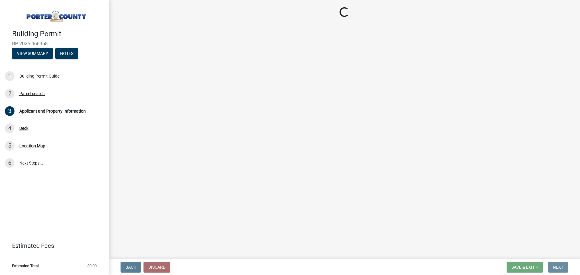
scroll to position [0, 0]
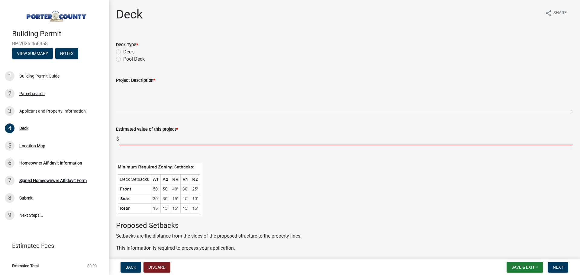
click at [134, 142] on input "text" at bounding box center [346, 139] width 454 height 12
click at [118, 49] on div "Deck" at bounding box center [344, 51] width 457 height 7
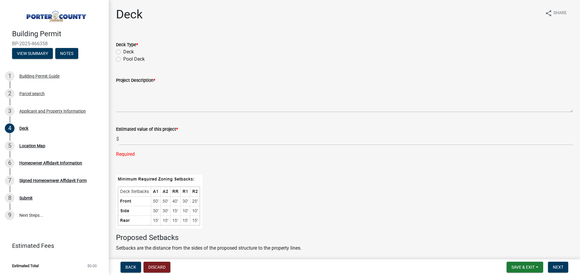
click at [123, 52] on label "Deck" at bounding box center [128, 51] width 11 height 7
click at [123, 52] on input "Deck" at bounding box center [125, 50] width 4 height 4
radio input "true"
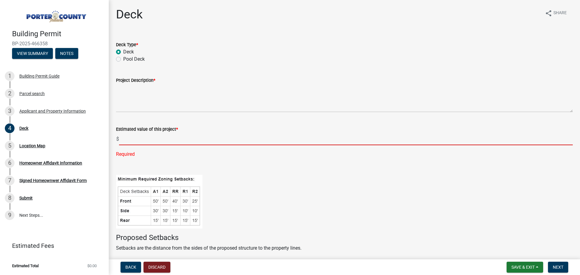
click at [141, 138] on input "text" at bounding box center [346, 139] width 454 height 12
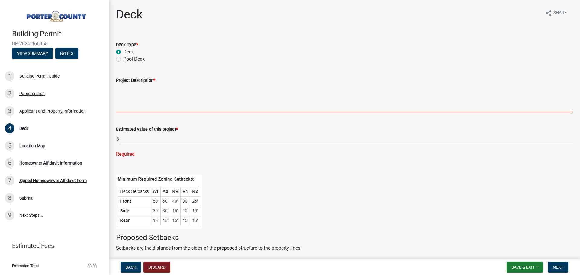
drag, startPoint x: 150, startPoint y: 102, endPoint x: 150, endPoint y: 95, distance: 7.2
click at [150, 102] on textarea "Project Description *" at bounding box center [344, 98] width 457 height 28
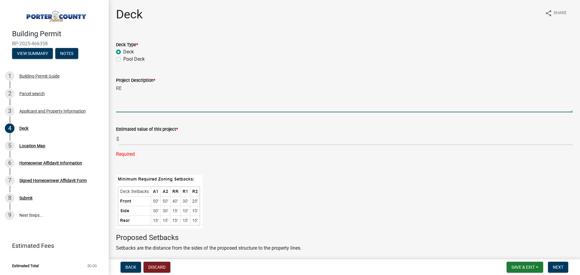
type textarea "R"
type textarea "Re"
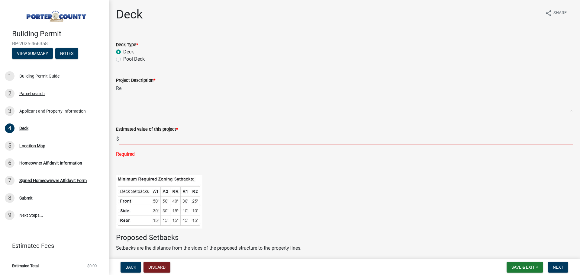
click at [131, 140] on input "text" at bounding box center [346, 139] width 454 height 12
click at [130, 88] on textarea "Re" at bounding box center [344, 98] width 457 height 28
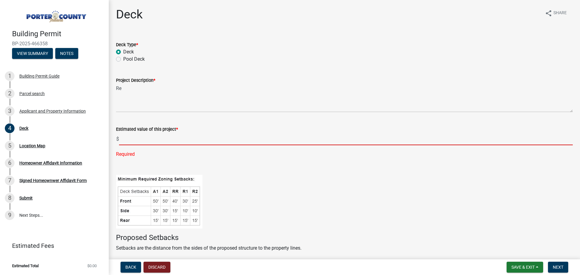
click at [139, 140] on input "text" at bounding box center [346, 139] width 454 height 12
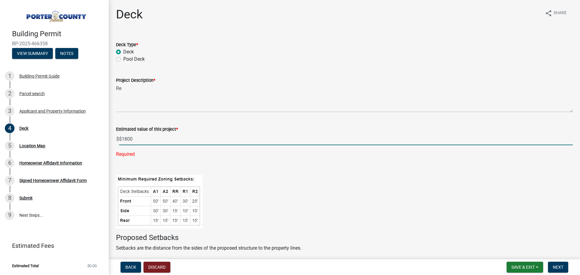
type input "1800"
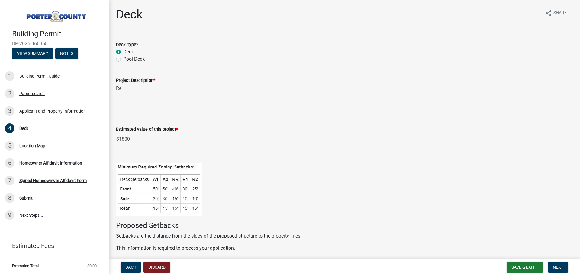
click at [233, 178] on figure at bounding box center [344, 190] width 457 height 54
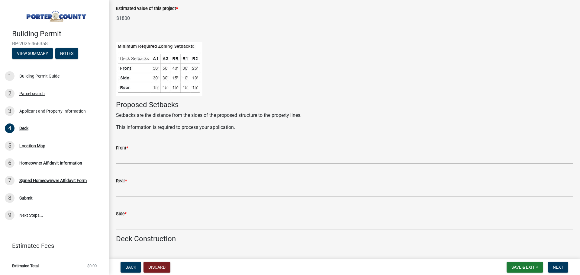
scroll to position [151, 0]
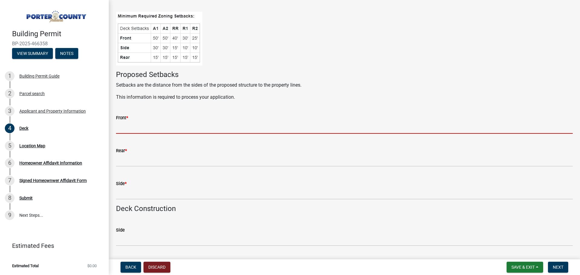
click at [148, 130] on input "Front *" at bounding box center [344, 127] width 457 height 12
click at [118, 130] on input "Front *" at bounding box center [344, 127] width 457 height 12
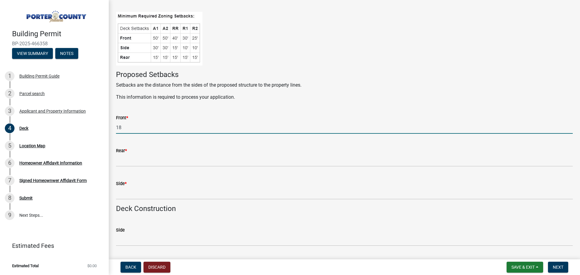
click at [133, 131] on input "18" at bounding box center [344, 127] width 457 height 12
type input "13"
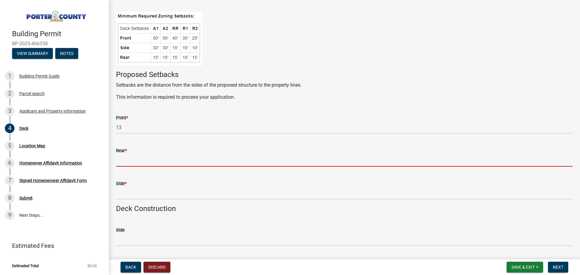
click at [126, 162] on input "Rear *" at bounding box center [344, 160] width 457 height 12
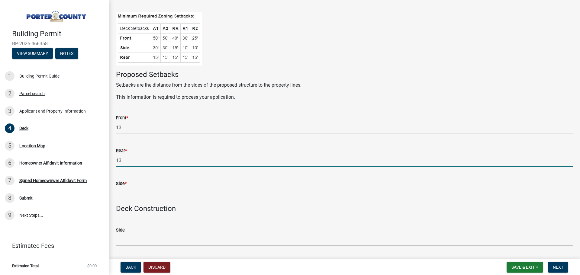
type input "13"
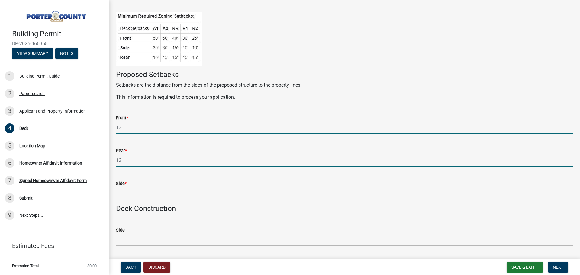
click at [137, 127] on input "13" at bounding box center [344, 127] width 457 height 12
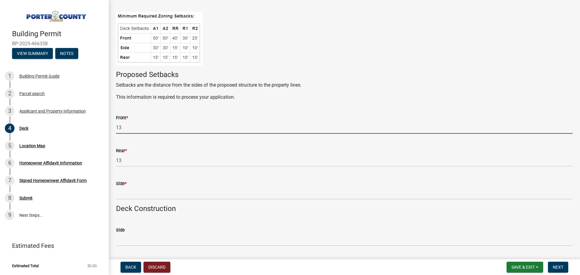
type input "1"
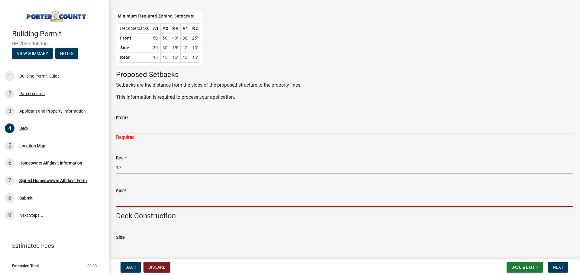
click at [128, 194] on form "Side *" at bounding box center [344, 197] width 457 height 20
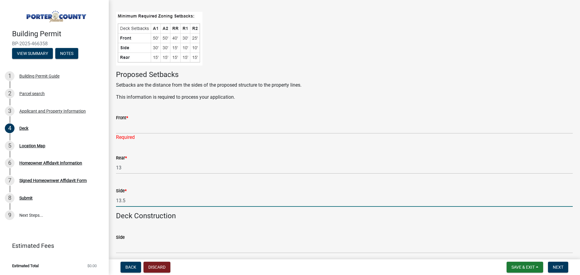
type input "13.5"
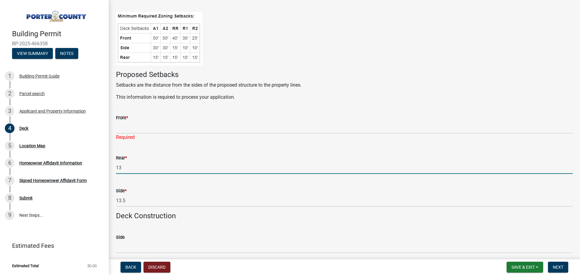
drag, startPoint x: 129, startPoint y: 167, endPoint x: 111, endPoint y: 171, distance: 18.8
click at [111, 171] on div "Deck share Share Deck Type * Deck Pool Deck Project Description * Re Estimated …" at bounding box center [344, 221] width 471 height 730
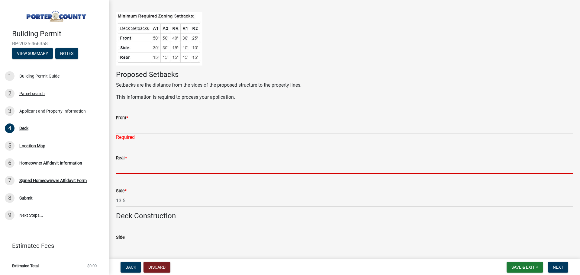
click at [133, 167] on input "Rear *" at bounding box center [344, 168] width 457 height 12
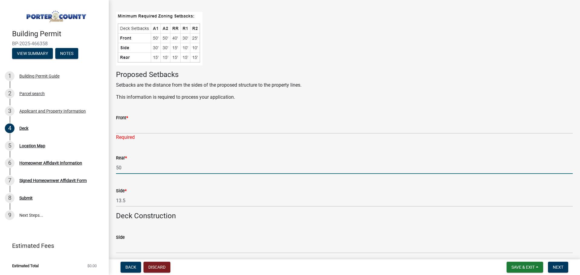
type input "50"
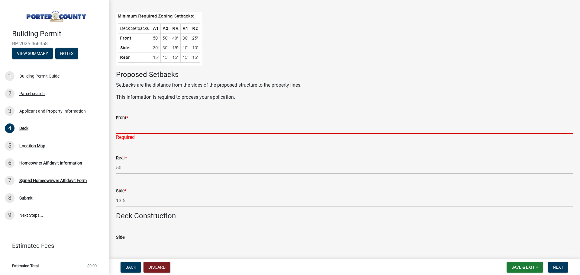
click at [122, 127] on input "Front *" at bounding box center [344, 127] width 457 height 12
click at [123, 125] on input "Front *" at bounding box center [344, 127] width 457 height 12
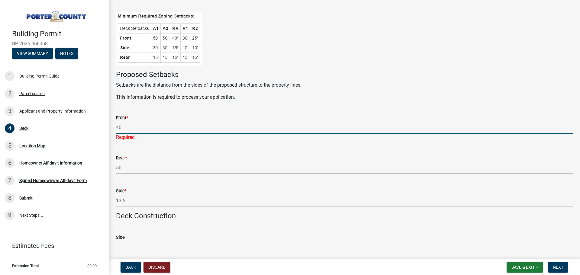
scroll to position [181, 0]
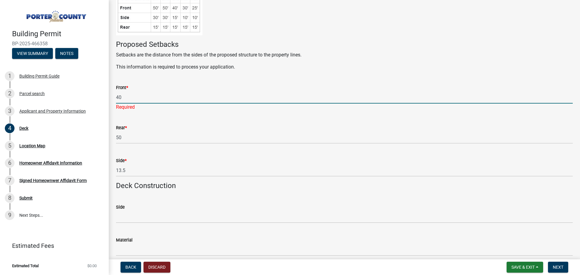
type input "40"
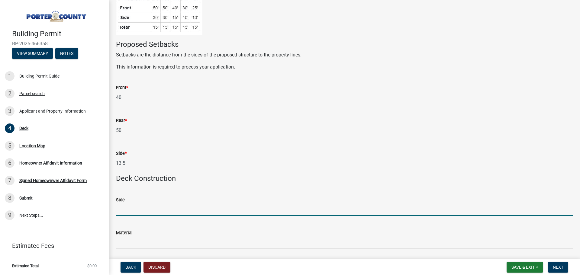
click at [135, 221] on wm-data-entity-input-list "Deck Type * Deck Pool Deck Project Description * Re Estimated value of this pro…" at bounding box center [344, 198] width 457 height 691
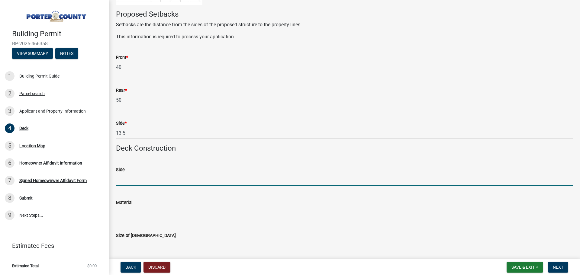
scroll to position [242, 0]
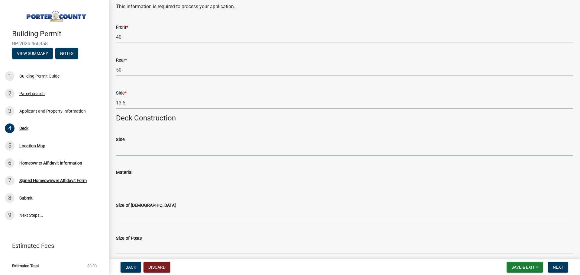
click at [139, 150] on input "Side" at bounding box center [344, 149] width 457 height 12
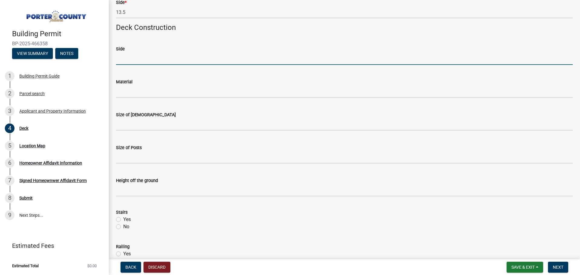
scroll to position [362, 0]
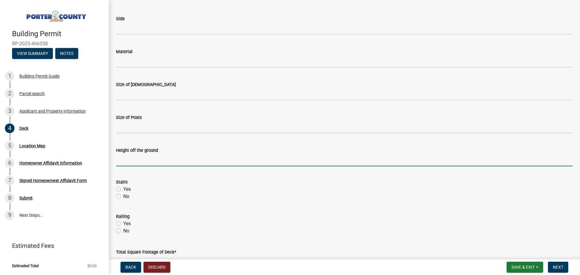
click at [134, 159] on input "Height off the ground" at bounding box center [344, 160] width 457 height 12
click at [123, 196] on label "No" at bounding box center [126, 196] width 6 height 7
click at [123, 196] on input "No" at bounding box center [125, 195] width 4 height 4
radio input "true"
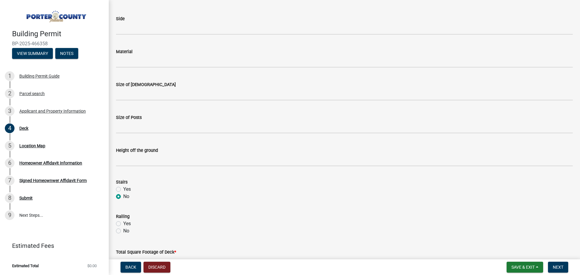
scroll to position [393, 0]
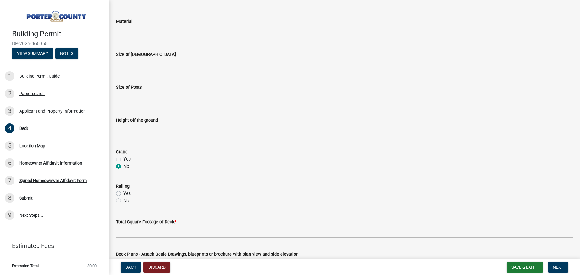
click at [123, 192] on label "Yes" at bounding box center [127, 193] width 8 height 7
click at [123, 192] on input "Yes" at bounding box center [125, 192] width 4 height 4
radio input "true"
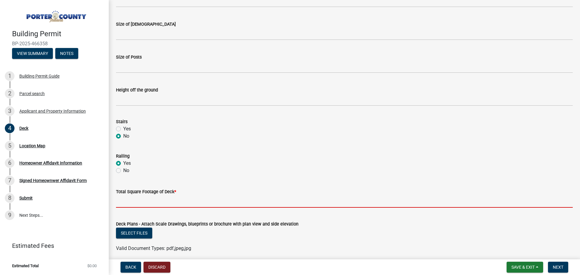
click at [137, 202] on input "text" at bounding box center [344, 201] width 457 height 12
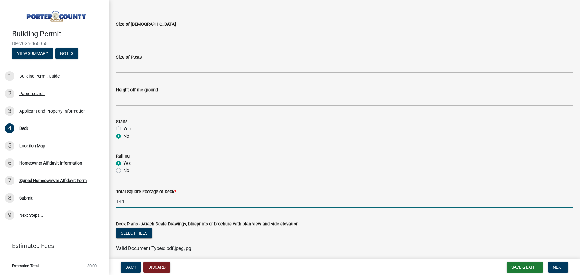
scroll to position [453, 0]
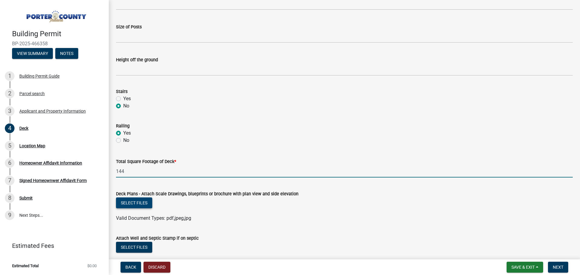
type input "144"
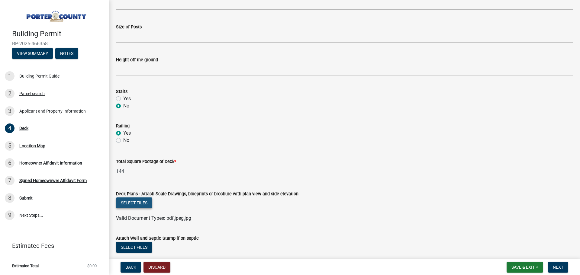
click at [137, 201] on button "Select files" at bounding box center [134, 203] width 36 height 11
click at [134, 201] on button "Select files" at bounding box center [134, 203] width 36 height 11
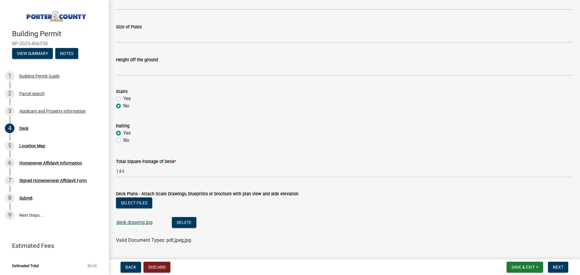
click at [128, 223] on link "deck drawing.jpg" at bounding box center [134, 223] width 36 height 6
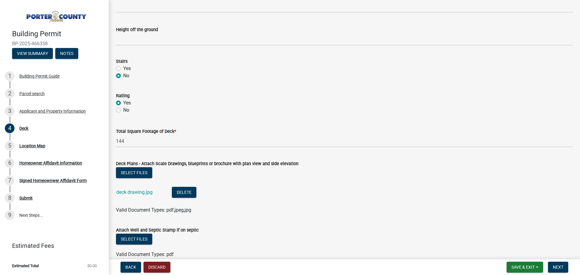
scroll to position [514, 0]
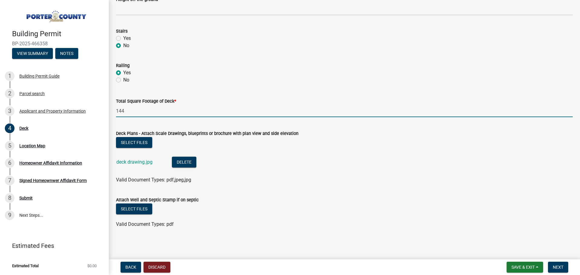
click at [137, 111] on input "144" at bounding box center [344, 111] width 457 height 12
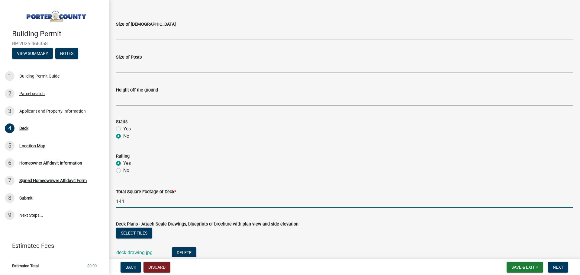
scroll to position [362, 0]
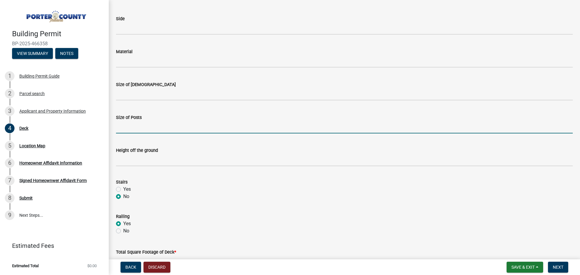
click at [140, 128] on input "Size of Posts" at bounding box center [344, 127] width 457 height 12
type input "4X4"
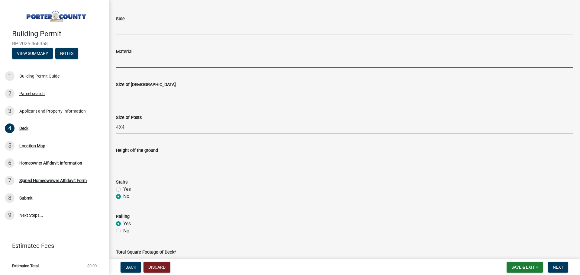
click at [139, 63] on input "Material" at bounding box center [344, 61] width 457 height 12
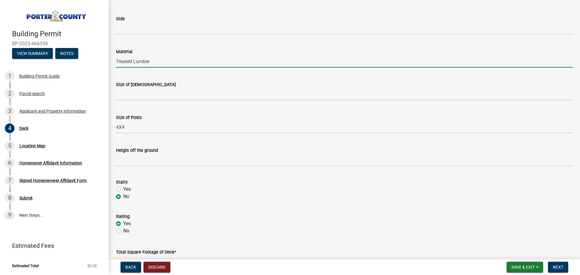
type input "Treated Lumber"
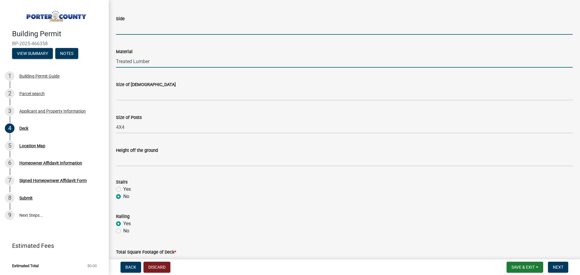
click at [122, 30] on input "Side" at bounding box center [344, 28] width 457 height 12
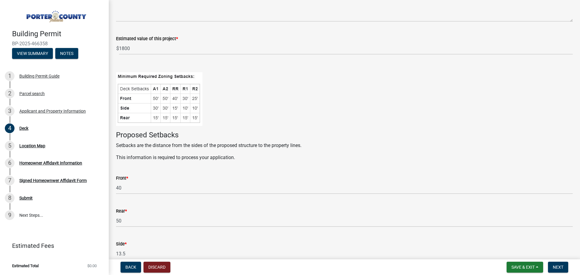
scroll to position [0, 0]
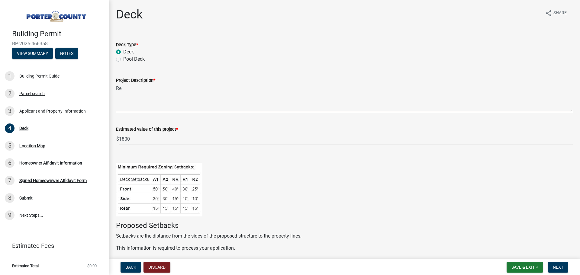
click at [156, 94] on textarea "Re" at bounding box center [344, 98] width 457 height 28
click at [180, 95] on textarea "Re" at bounding box center [344, 98] width 457 height 28
type textarea "R"
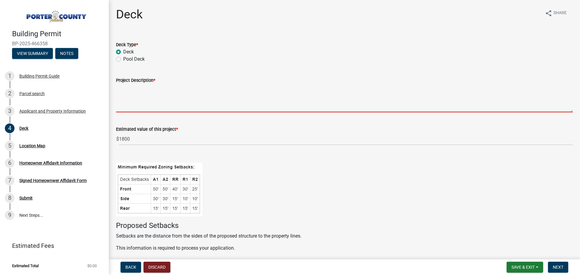
paste textarea "12" piers at 40" deep 10.5' off house and 10' spaced apart, 4x4 post 10' apart …"
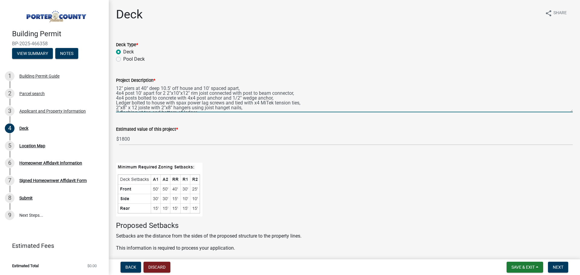
click at [115, 88] on div "Project Description * 12" piers at 40" deep 10.5' off house and 10' spaced apar…" at bounding box center [344, 90] width 466 height 44
click at [116, 87] on textarea "12" piers at 40" deep 10.5' off house and 10' spaced apart, 4x4 post 10' apart …" at bounding box center [344, 98] width 457 height 28
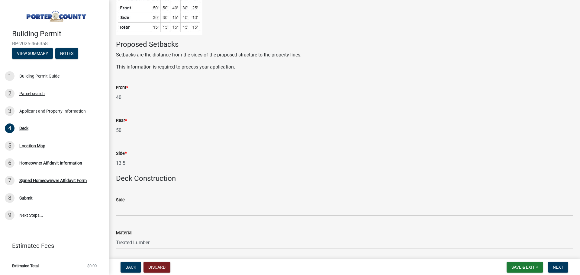
scroll to position [272, 0]
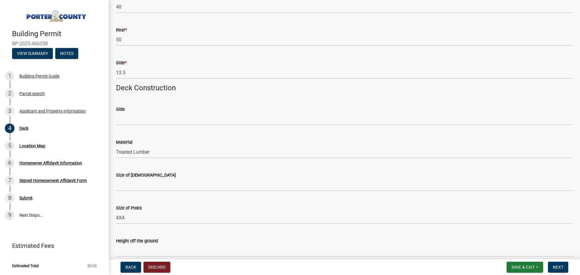
type textarea "12'X12' Deck on south side of house to replace old deck that is not up to code …"
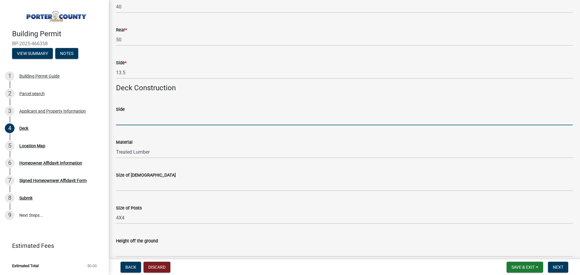
click at [145, 120] on input "Side" at bounding box center [344, 119] width 457 height 12
type input "South Side of house"
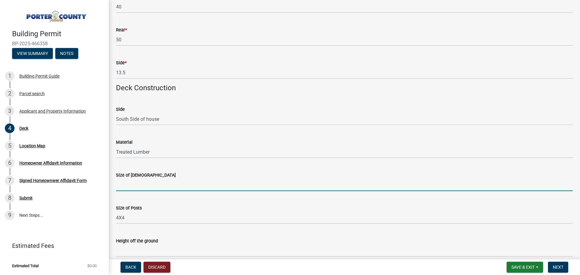
click at [133, 188] on input "Size of [DEMOGRAPHIC_DATA]" at bounding box center [344, 185] width 457 height 12
paste input "2 2"x10"x12" rim joist connected with post to beam connector,"
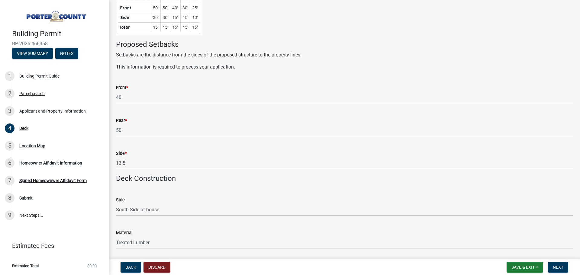
scroll to position [211, 0]
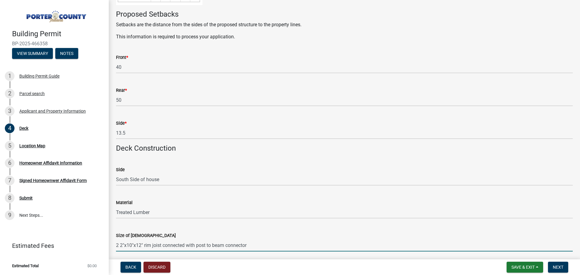
type input "2 2"x10"x12" rim joist connected with post to beam connector"
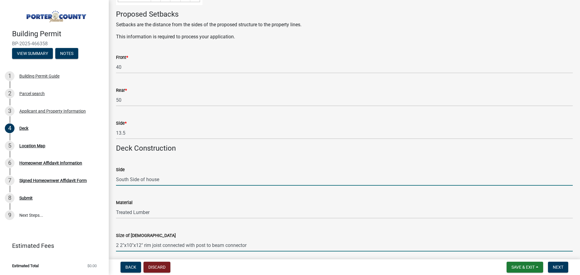
click at [144, 179] on input "South Side of house" at bounding box center [344, 179] width 457 height 12
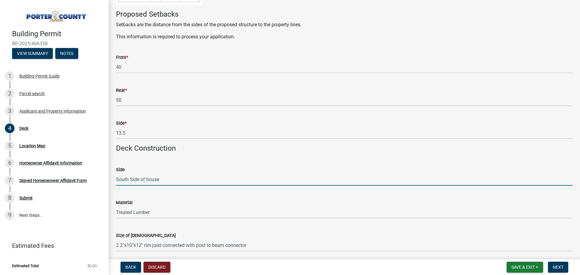
click at [185, 178] on input "South Side of house" at bounding box center [344, 179] width 457 height 12
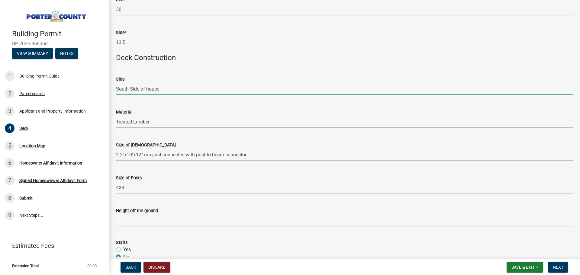
scroll to position [332, 0]
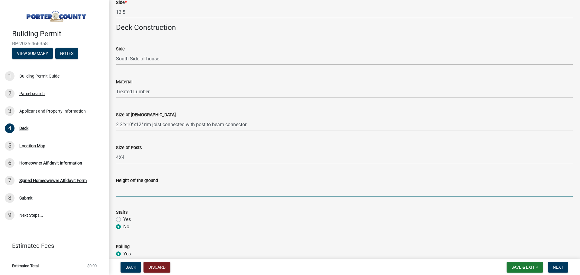
click at [132, 191] on input "Height off the ground" at bounding box center [344, 190] width 457 height 12
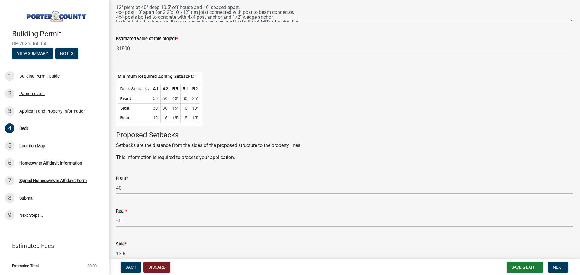
scroll to position [181, 0]
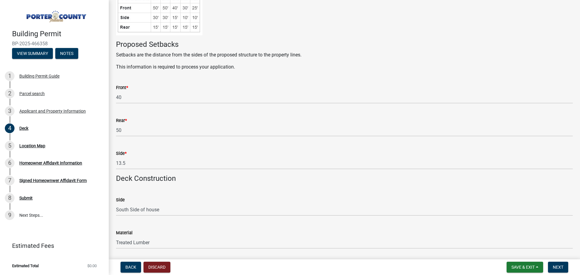
type input "8ft"
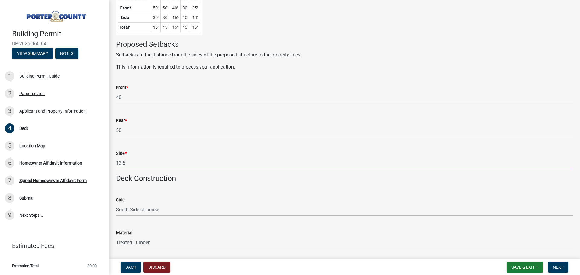
click at [130, 163] on input "13.5" at bounding box center [344, 163] width 457 height 12
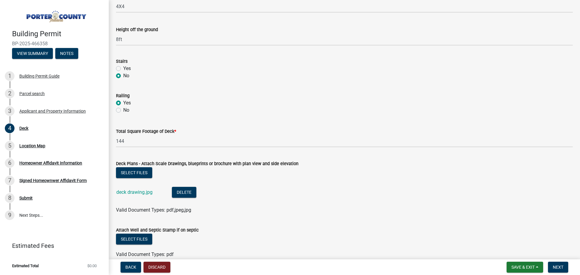
scroll to position [514, 0]
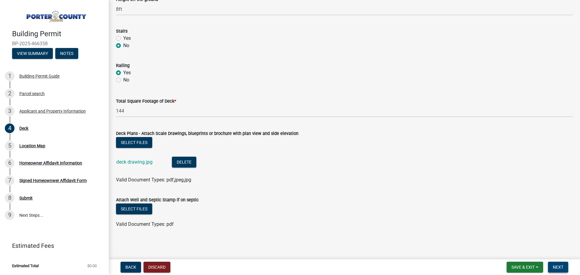
type input "14"
click at [554, 265] on span "Next" at bounding box center [558, 267] width 11 height 5
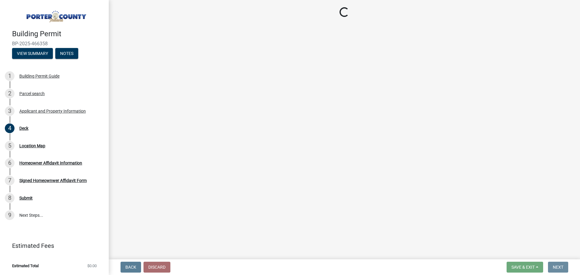
scroll to position [0, 0]
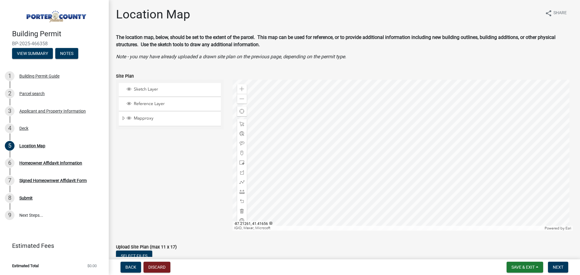
click at [392, 201] on div at bounding box center [403, 155] width 340 height 151
click at [352, 161] on div at bounding box center [403, 155] width 340 height 151
click at [151, 91] on span "Sketch Layer" at bounding box center [175, 89] width 86 height 5
click at [240, 88] on span at bounding box center [242, 89] width 5 height 5
click at [241, 99] on span at bounding box center [242, 99] width 5 height 5
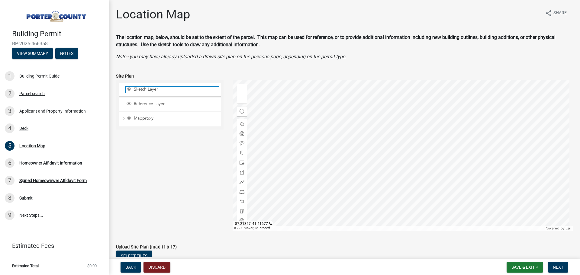
click at [140, 90] on span "Sketch Layer" at bounding box center [175, 89] width 86 height 5
click at [240, 163] on span at bounding box center [242, 162] width 5 height 5
click at [379, 161] on div at bounding box center [403, 155] width 340 height 151
click at [184, 163] on div "Sketch Layer Reference Layer Mapproxy Parcel Parcel Numbers Corporate Limits Se…" at bounding box center [169, 155] width 117 height 151
click at [193, 137] on div "Sketch Layer Reference Layer Mapproxy Parcel Parcel Numbers Corporate Limits Se…" at bounding box center [169, 155] width 117 height 151
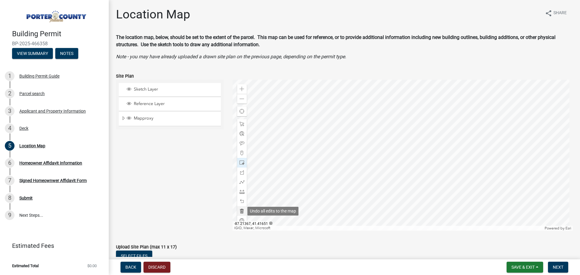
click at [242, 212] on span at bounding box center [242, 211] width 5 height 5
click at [242, 123] on span at bounding box center [242, 124] width 5 height 5
click at [376, 157] on div at bounding box center [403, 155] width 340 height 151
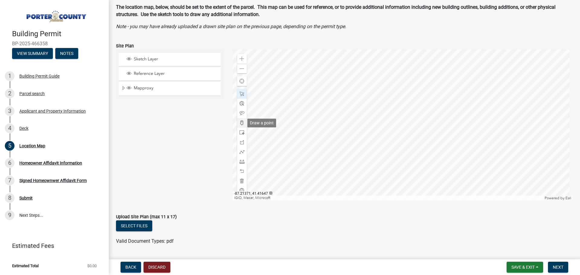
click at [241, 123] on span at bounding box center [242, 123] width 5 height 5
click at [381, 130] on div at bounding box center [403, 125] width 340 height 151
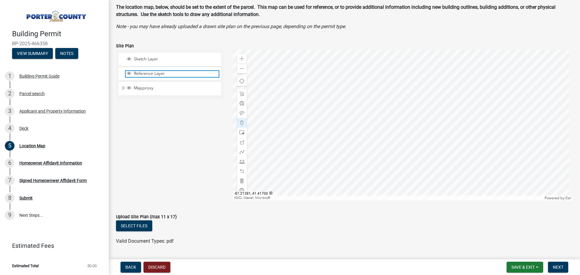
click at [178, 76] on span "Reference Layer" at bounding box center [175, 73] width 86 height 5
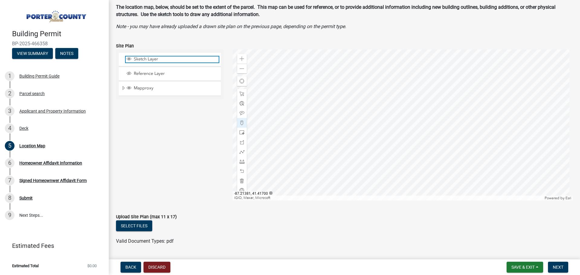
click at [166, 62] on span "Sketch Layer" at bounding box center [175, 58] width 86 height 5
click at [243, 150] on div at bounding box center [242, 152] width 10 height 10
click at [387, 135] on div at bounding box center [403, 125] width 340 height 151
click at [385, 137] on div at bounding box center [403, 125] width 340 height 151
click at [240, 152] on span at bounding box center [242, 152] width 5 height 5
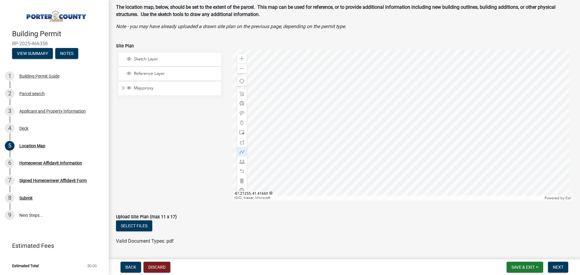
click at [382, 133] on div at bounding box center [403, 125] width 340 height 151
click at [399, 130] on div at bounding box center [403, 125] width 340 height 151
click at [382, 124] on div at bounding box center [403, 125] width 340 height 151
click at [384, 124] on div at bounding box center [403, 125] width 340 height 151
click at [240, 182] on span at bounding box center [242, 181] width 5 height 5
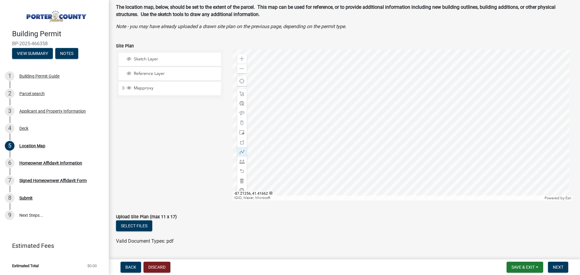
click at [370, 121] on div at bounding box center [403, 125] width 340 height 151
click at [375, 127] on div at bounding box center [403, 125] width 340 height 151
click at [380, 124] on div at bounding box center [403, 125] width 340 height 151
click at [373, 117] on div at bounding box center [403, 125] width 340 height 151
click at [380, 125] on div at bounding box center [403, 125] width 340 height 151
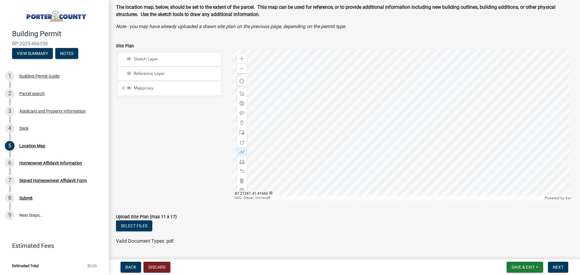
click at [381, 123] on div at bounding box center [403, 125] width 340 height 151
click at [380, 124] on div at bounding box center [403, 125] width 340 height 151
click at [379, 124] on div at bounding box center [403, 125] width 340 height 151
click at [240, 181] on span at bounding box center [242, 181] width 5 height 5
click at [240, 151] on span at bounding box center [242, 152] width 5 height 5
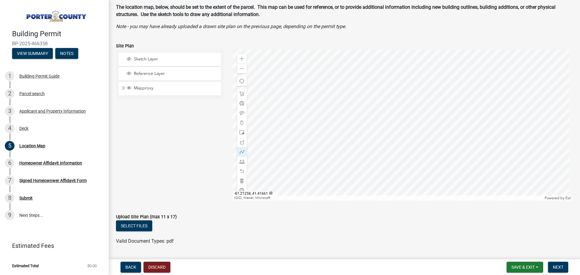
click at [369, 122] on div at bounding box center [403, 125] width 340 height 151
click at [240, 182] on span at bounding box center [242, 181] width 5 height 5
click at [371, 122] on div at bounding box center [403, 125] width 340 height 151
click at [374, 127] on div at bounding box center [403, 125] width 340 height 151
click at [381, 123] on div at bounding box center [403, 125] width 340 height 151
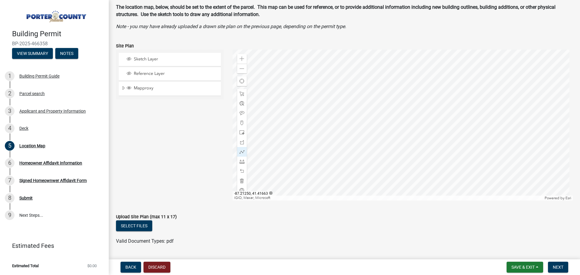
click at [375, 118] on div at bounding box center [403, 125] width 340 height 151
click at [310, 130] on div at bounding box center [403, 125] width 340 height 151
click at [241, 169] on span at bounding box center [242, 171] width 5 height 5
click at [377, 118] on div at bounding box center [403, 125] width 340 height 151
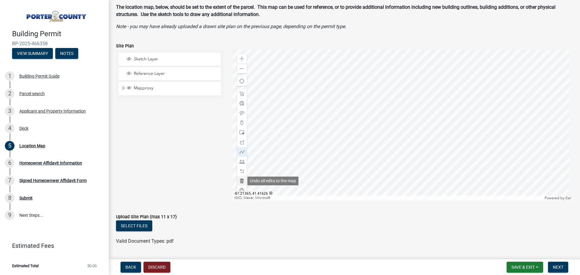
click at [240, 178] on div at bounding box center [242, 181] width 10 height 10
click at [242, 152] on span at bounding box center [242, 152] width 5 height 5
click at [373, 118] on div at bounding box center [403, 125] width 340 height 151
click at [378, 122] on div at bounding box center [403, 125] width 340 height 151
click at [382, 117] on div at bounding box center [403, 125] width 340 height 151
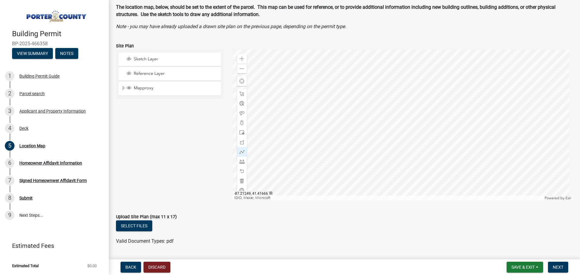
click at [377, 114] on div at bounding box center [403, 125] width 340 height 151
click at [240, 180] on span at bounding box center [242, 181] width 5 height 5
click at [132, 225] on button "Select files" at bounding box center [134, 226] width 36 height 11
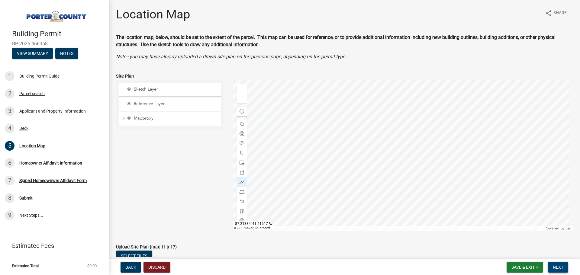
click at [562, 270] on button "Next" at bounding box center [558, 267] width 20 height 11
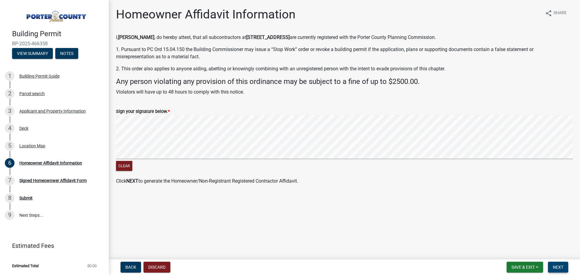
click at [555, 266] on span "Next" at bounding box center [558, 267] width 11 height 5
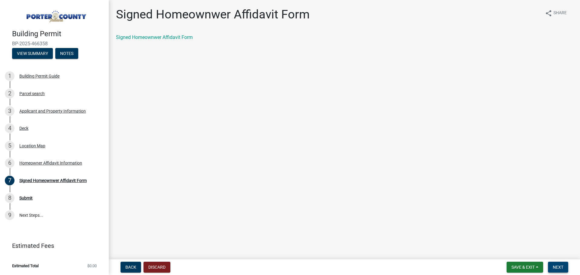
click at [562, 265] on span "Next" at bounding box center [558, 267] width 11 height 5
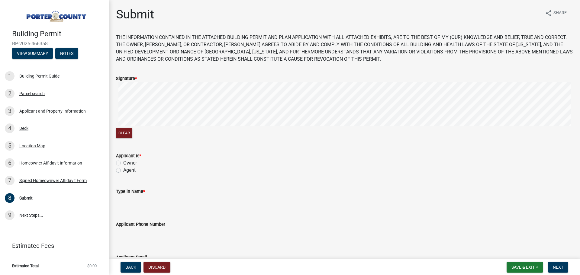
click at [151, 129] on div "Clear" at bounding box center [344, 110] width 457 height 57
click at [123, 162] on label "Owner" at bounding box center [130, 162] width 14 height 7
click at [123, 162] on input "Owner" at bounding box center [125, 161] width 4 height 4
radio input "true"
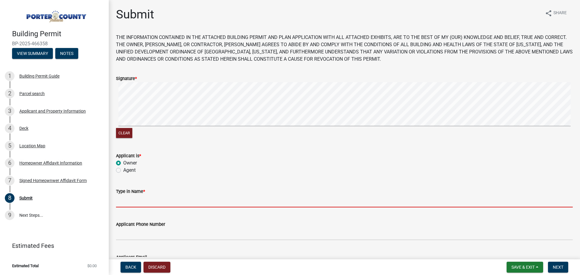
click at [124, 201] on input "Type in Name *" at bounding box center [344, 201] width 457 height 12
type input "[PERSON_NAME]"
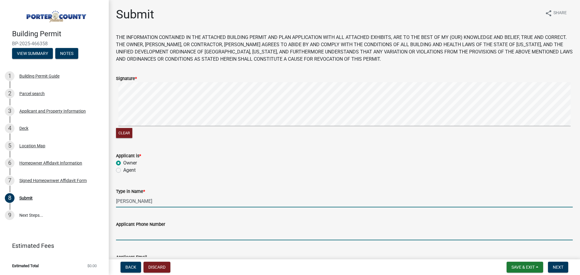
type input "2195776026"
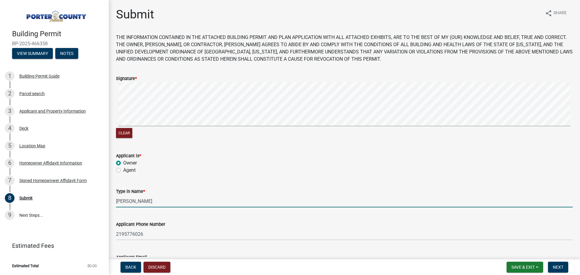
type input "[EMAIL_ADDRESS][DOMAIN_NAME]"
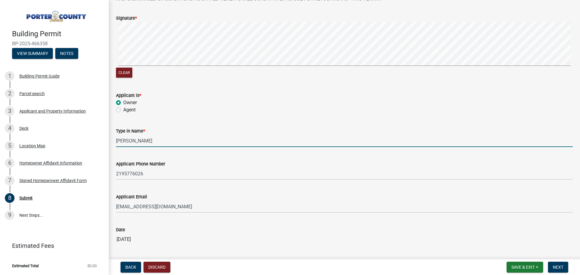
scroll to position [82, 0]
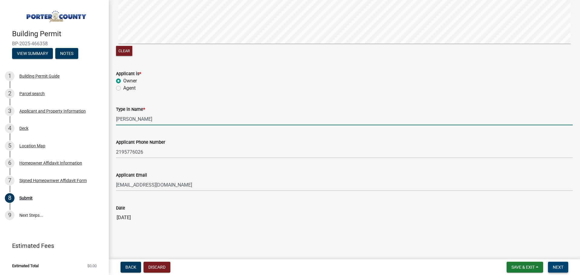
click at [554, 269] on span "Next" at bounding box center [558, 267] width 11 height 5
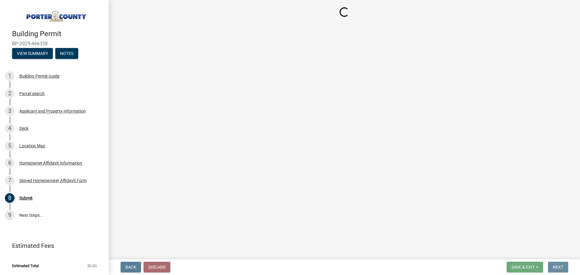
scroll to position [0, 0]
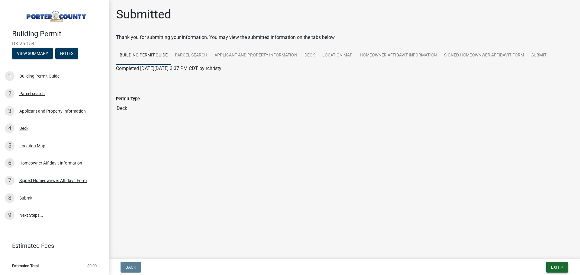
click at [554, 264] on button "Exit" at bounding box center [557, 267] width 22 height 11
click at [556, 266] on span "Exit" at bounding box center [555, 267] width 9 height 5
click at [546, 251] on button "Save & Exit" at bounding box center [544, 251] width 48 height 14
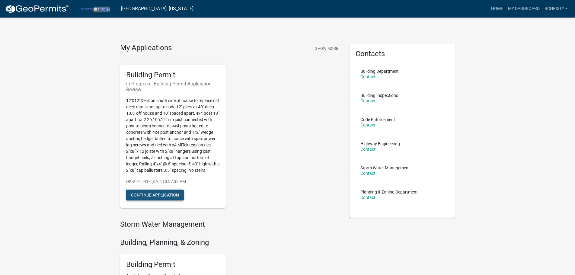
click at [140, 201] on button "Continue Application" at bounding box center [155, 195] width 58 height 11
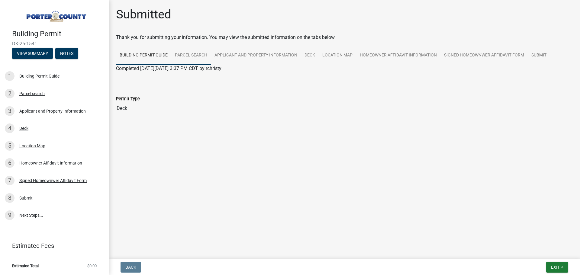
click at [187, 53] on link "Parcel search" at bounding box center [191, 55] width 40 height 19
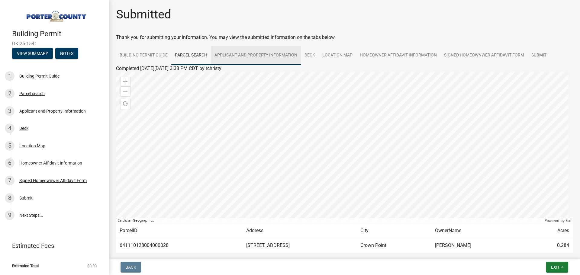
drag, startPoint x: 235, startPoint y: 55, endPoint x: 266, endPoint y: 56, distance: 30.3
click at [235, 55] on link "Applicant and Property Information" at bounding box center [256, 55] width 90 height 19
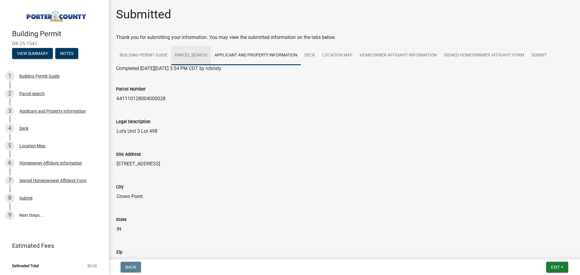
click at [196, 53] on link "Parcel search" at bounding box center [191, 55] width 40 height 19
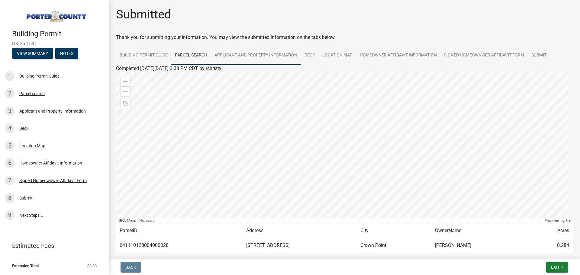
click at [266, 54] on link "Applicant and Property Information" at bounding box center [256, 55] width 90 height 19
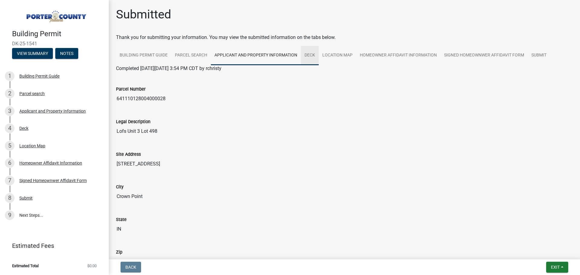
click at [310, 54] on link "Deck" at bounding box center [310, 55] width 18 height 19
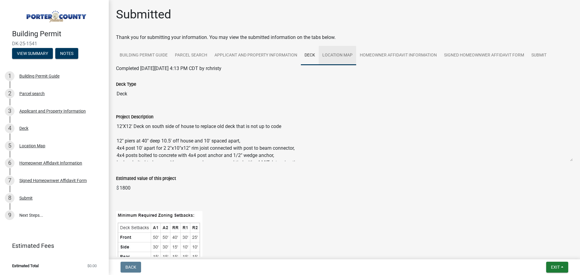
click at [343, 55] on link "Location Map" at bounding box center [337, 55] width 37 height 19
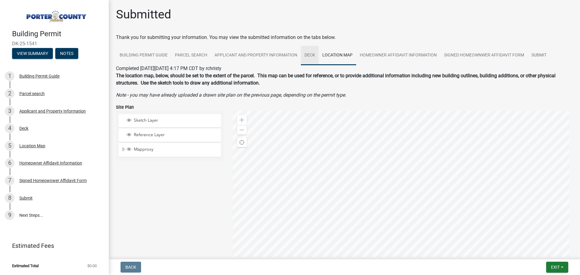
click at [311, 54] on link "Deck" at bounding box center [310, 55] width 18 height 19
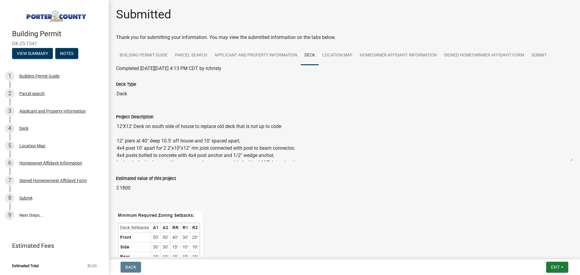
scroll to position [30, 0]
